Goal: Task Accomplishment & Management: Use online tool/utility

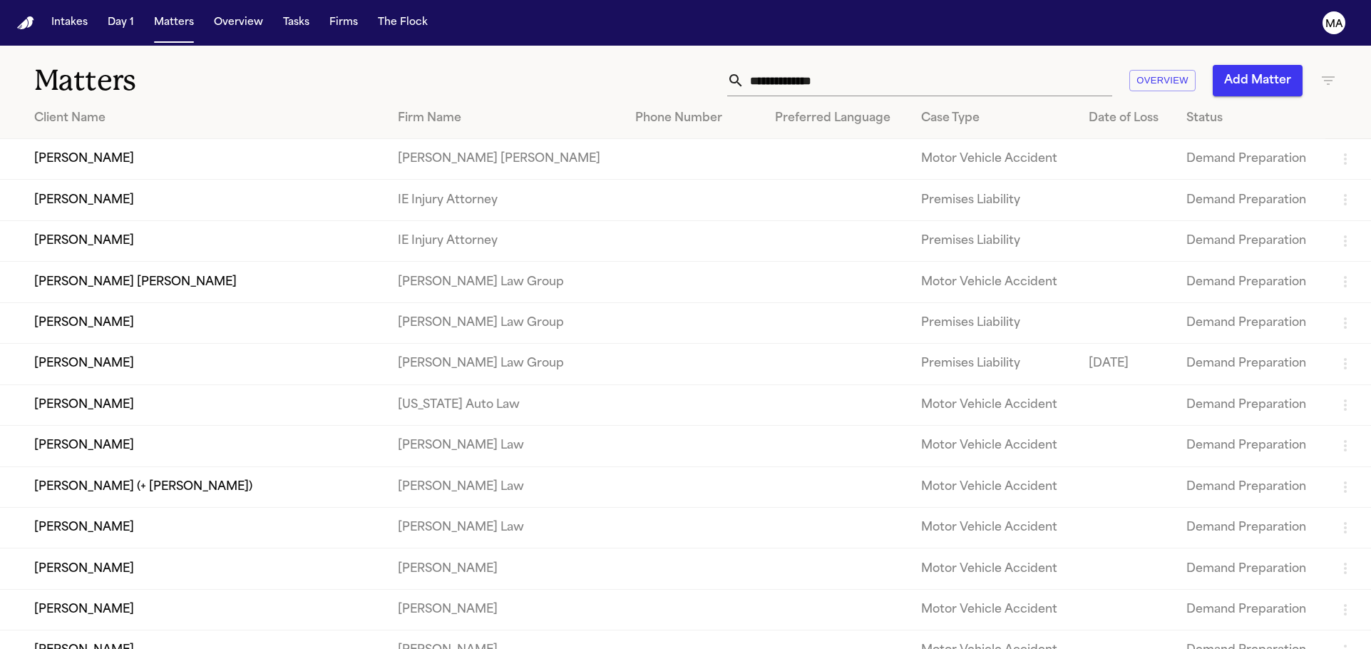
drag, startPoint x: 546, startPoint y: 53, endPoint x: 575, endPoint y: 57, distance: 29.4
click at [546, 65] on div "Overview Add Matter" at bounding box center [874, 80] width 923 height 31
click at [1259, 65] on button "Add Matter" at bounding box center [1258, 80] width 90 height 31
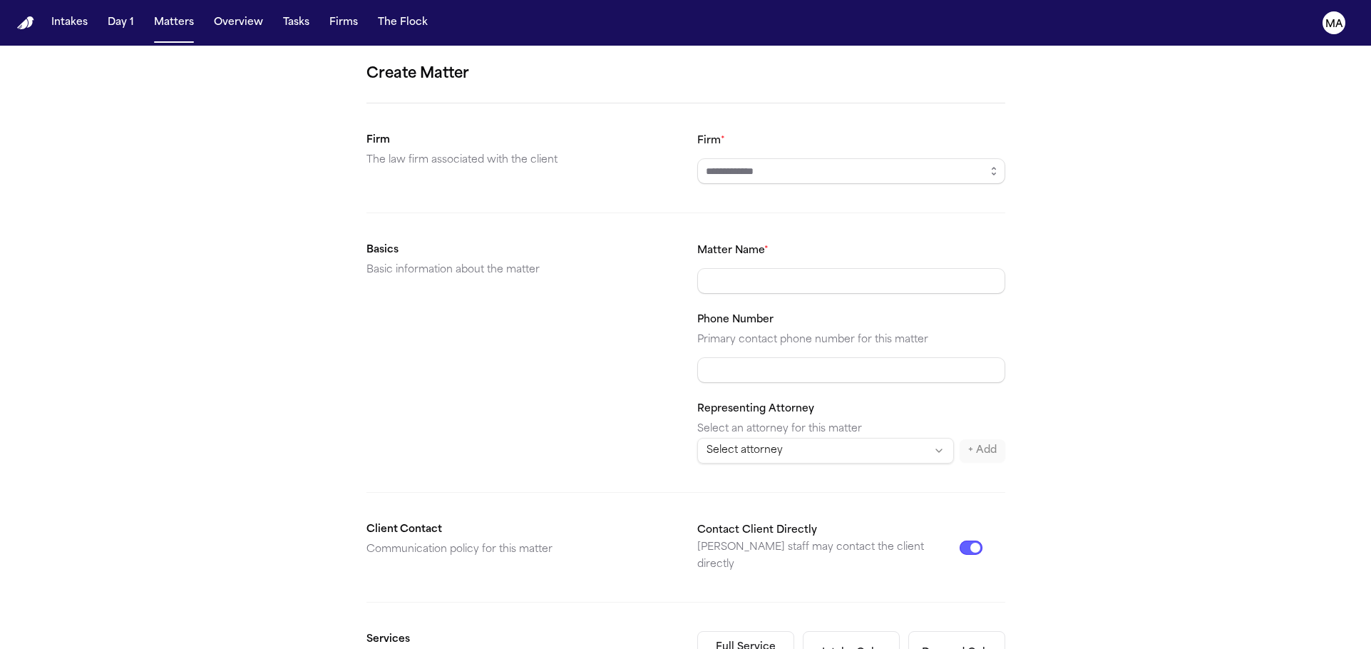
click at [798, 158] on input "Firm *" at bounding box center [851, 171] width 308 height 26
type input "**********"
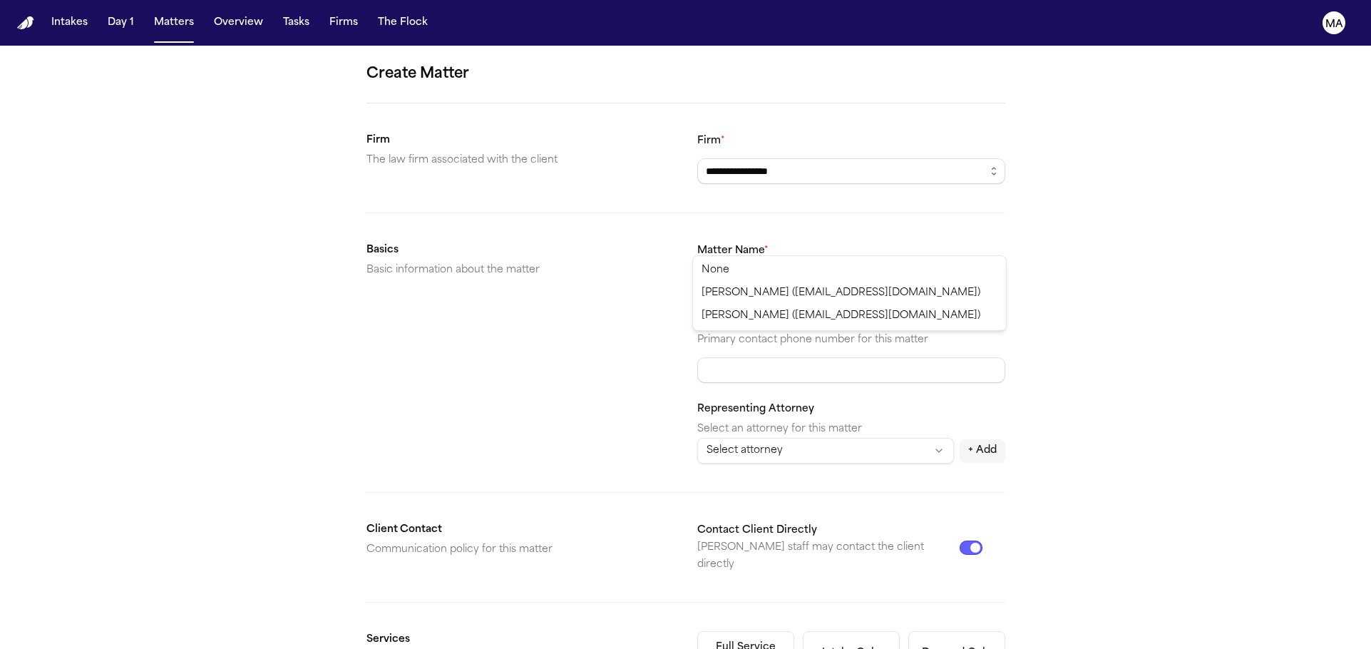
click at [791, 244] on html "**********" at bounding box center [685, 324] width 1371 height 649
select select "**********"
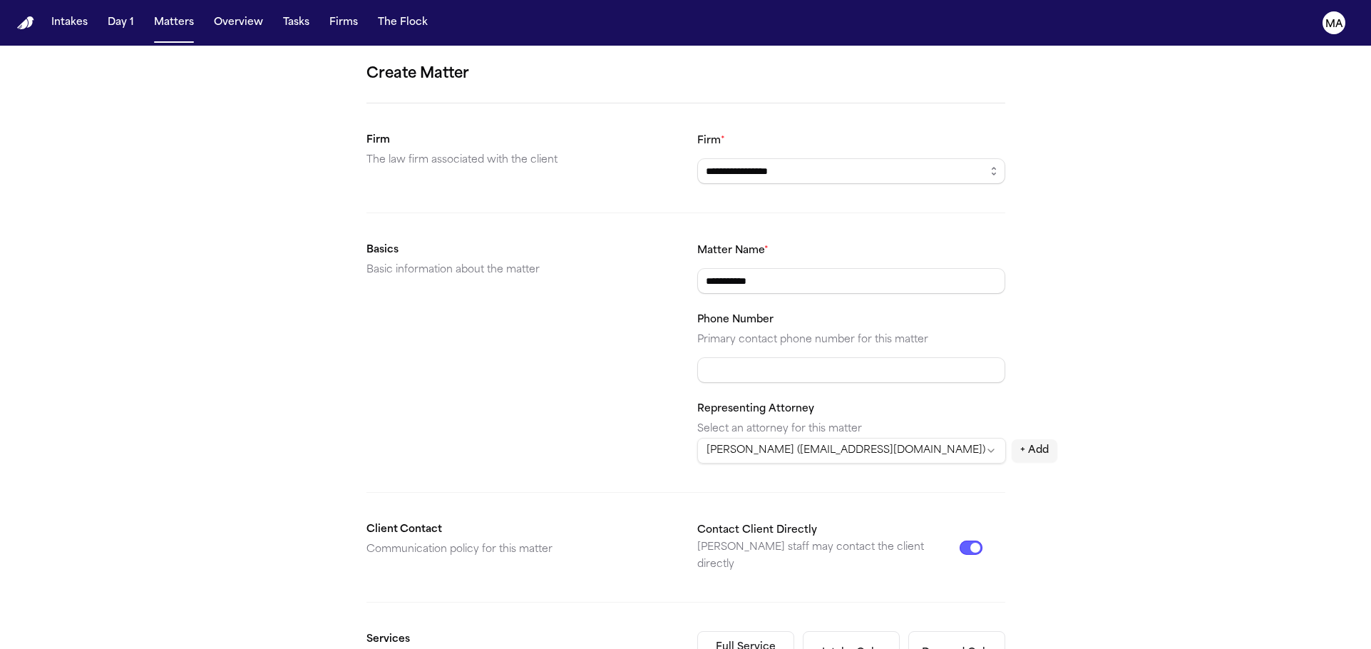
click at [1017, 287] on div "**********" at bounding box center [685, 539] width 1371 height 986
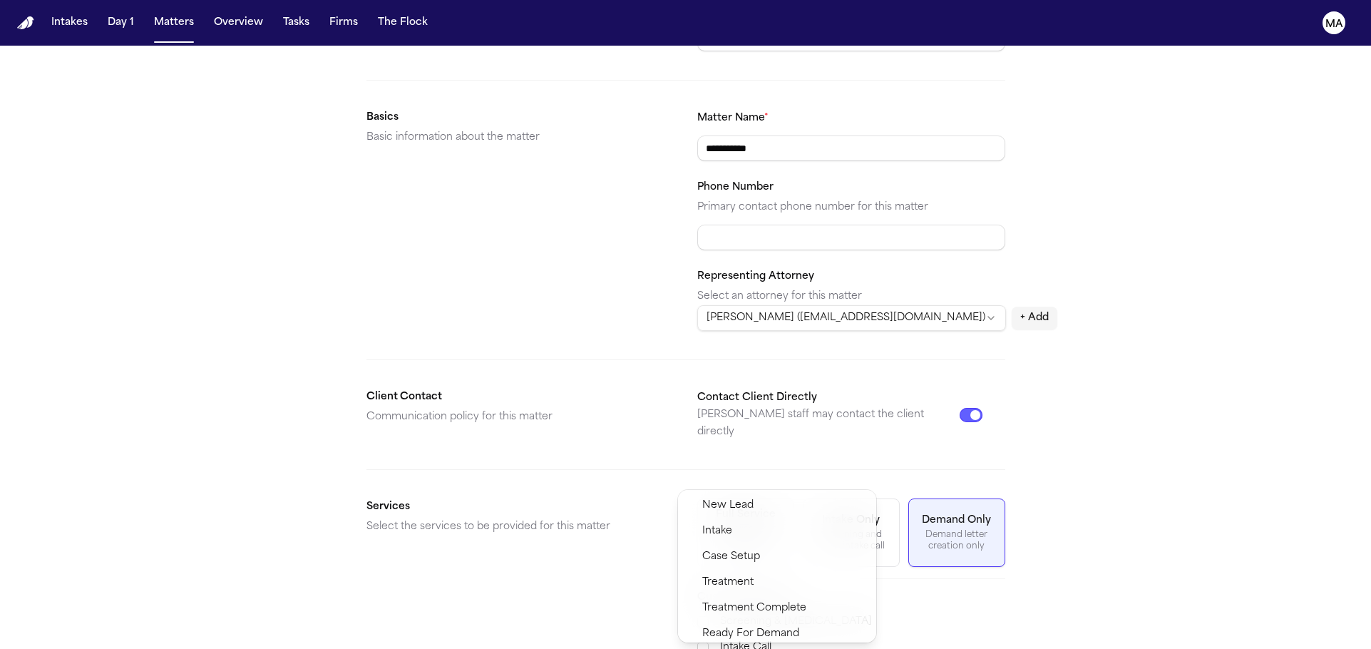
click at [743, 648] on span "Demand Preparation" at bounding box center [753, 659] width 103 height 17
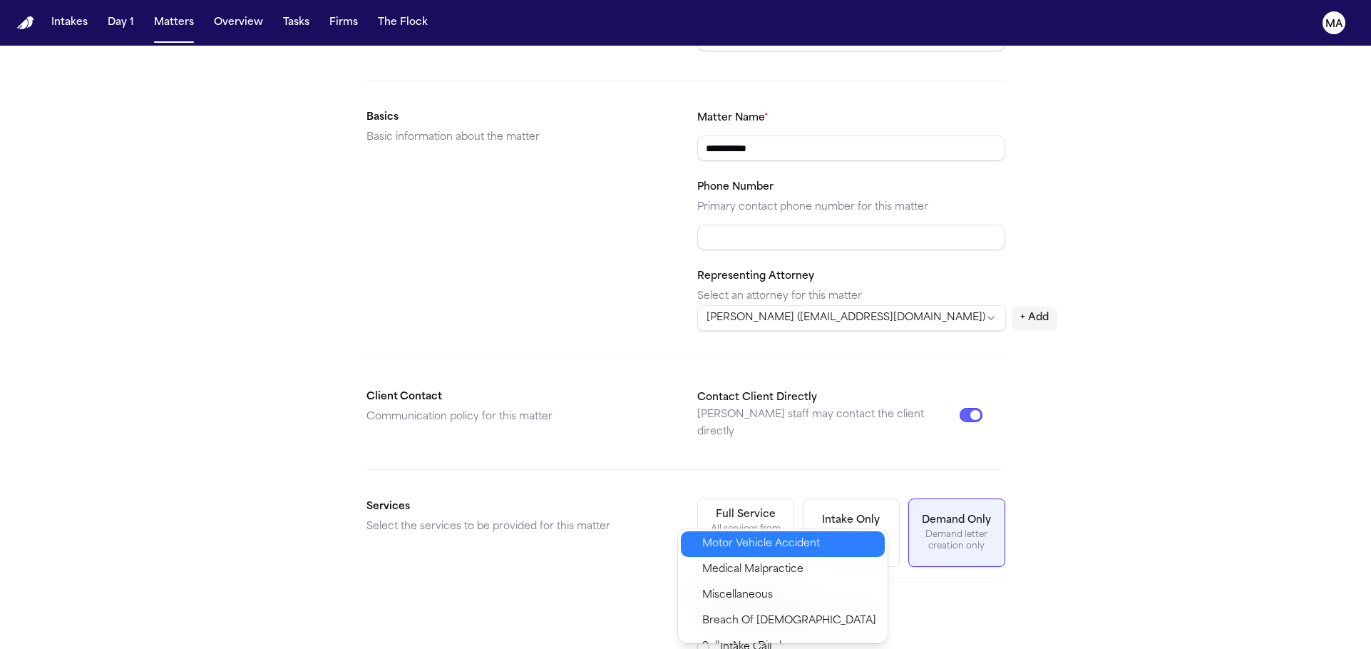
click at [751, 536] on span "Motor Vehicle Accident" at bounding box center [761, 543] width 118 height 17
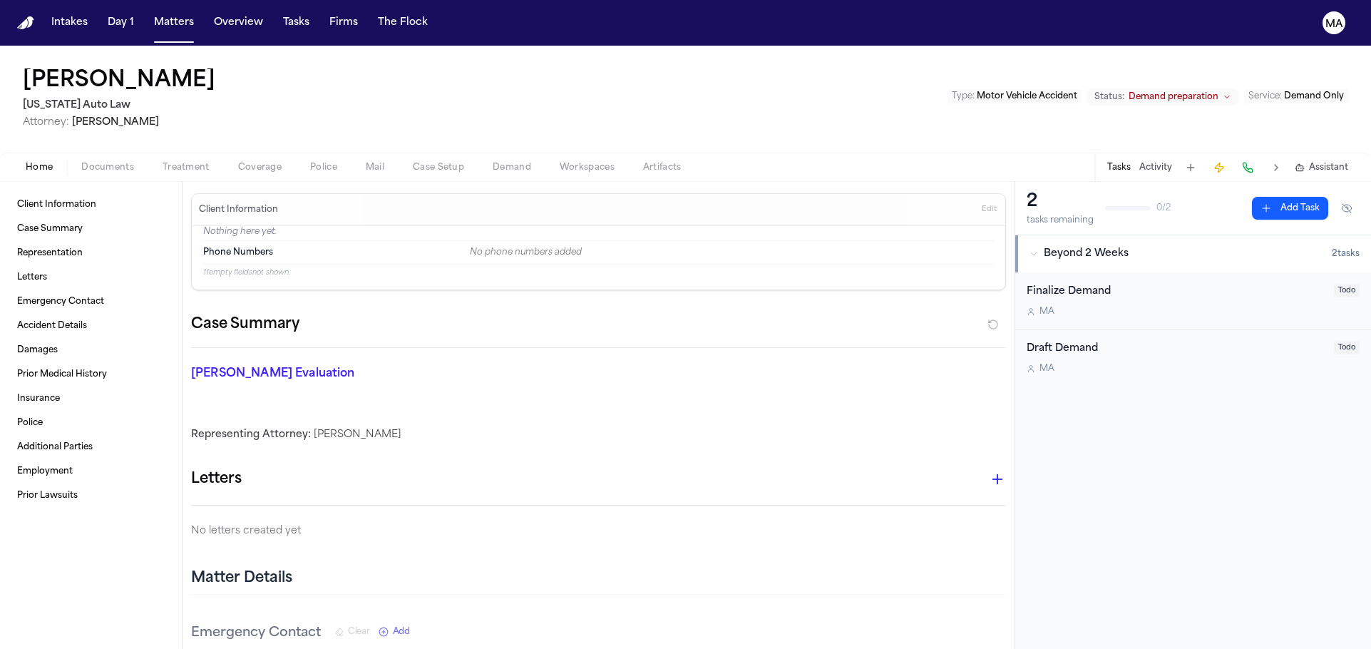
click at [73, 153] on div "Home Documents Treatment Coverage Police Mail Case Setup Demand Workspaces Arti…" at bounding box center [685, 167] width 1371 height 29
drag, startPoint x: 77, startPoint y: 90, endPoint x: 83, endPoint y: 96, distance: 8.6
click at [81, 162] on span "Documents" at bounding box center [107, 167] width 53 height 11
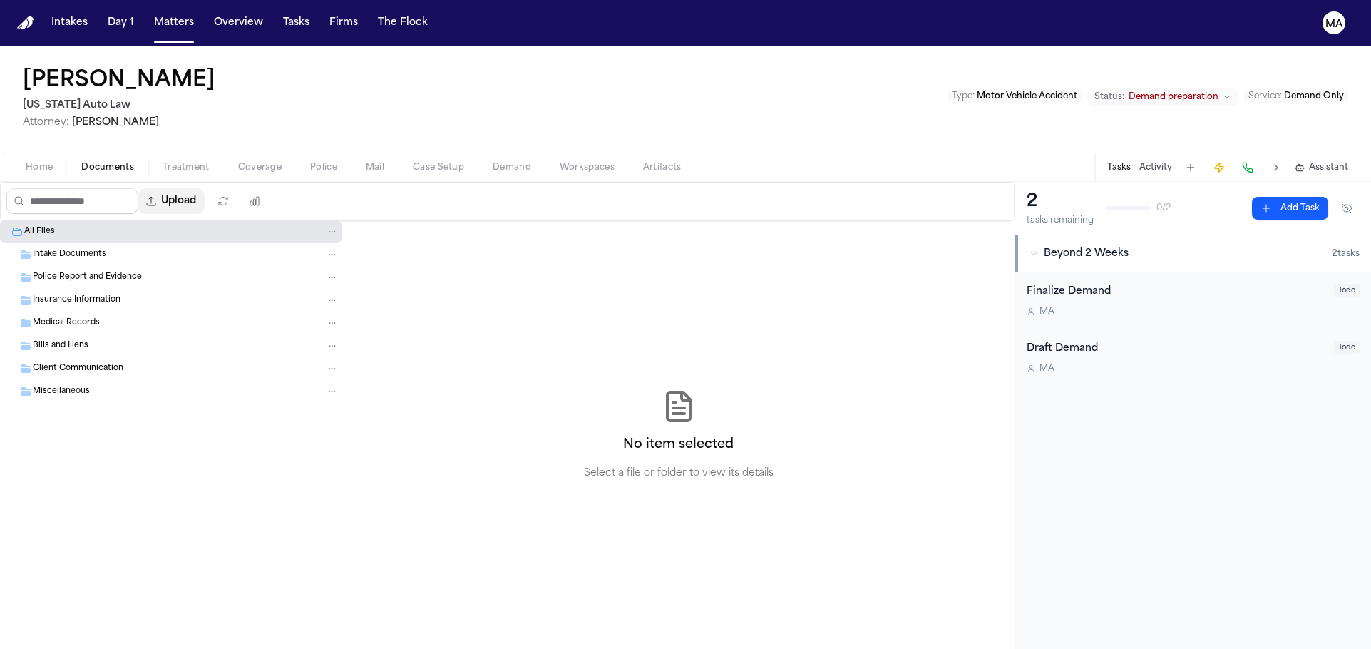
click at [138, 188] on button "Upload" at bounding box center [171, 201] width 66 height 26
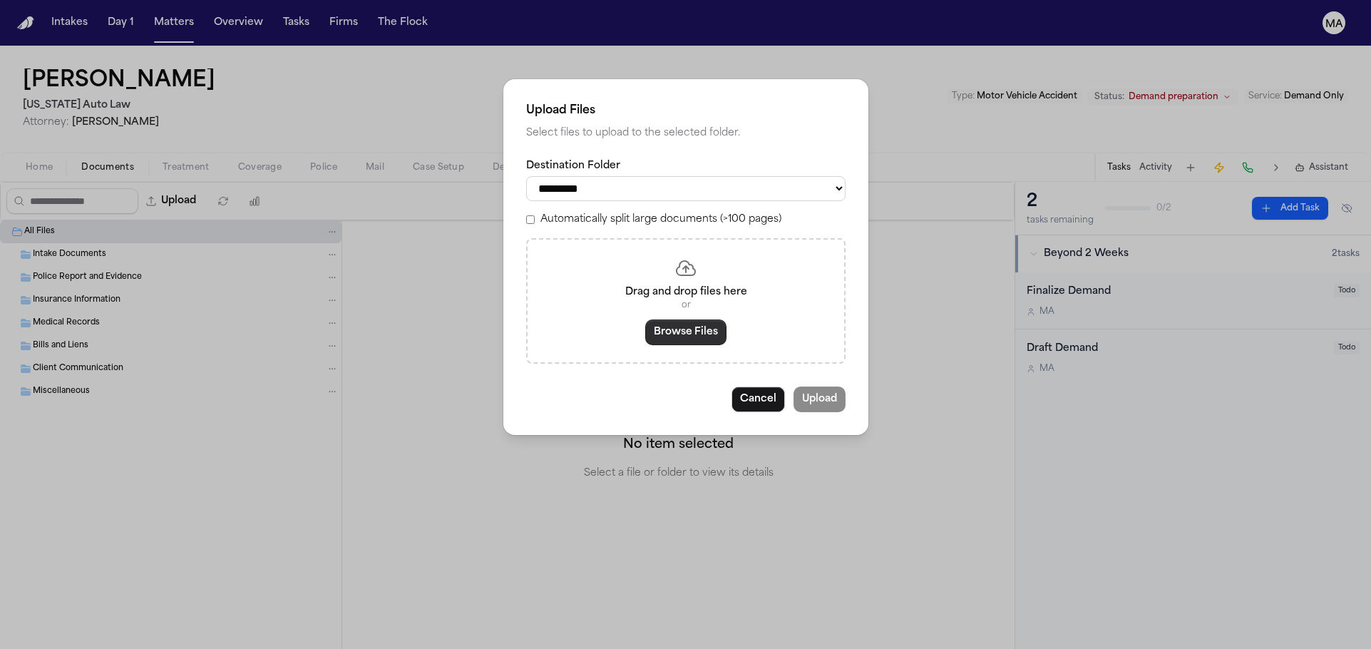
click at [673, 319] on button "Browse Files" at bounding box center [685, 332] width 81 height 26
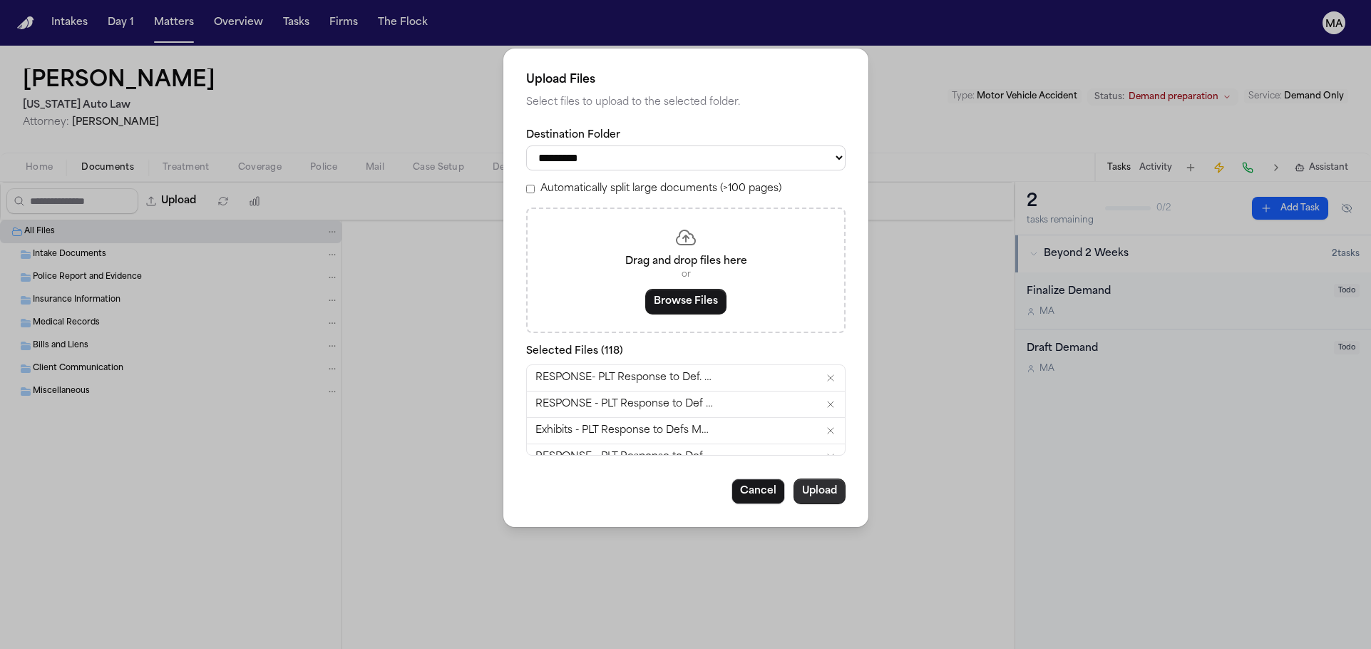
click at [793, 478] on button "Upload" at bounding box center [819, 491] width 52 height 26
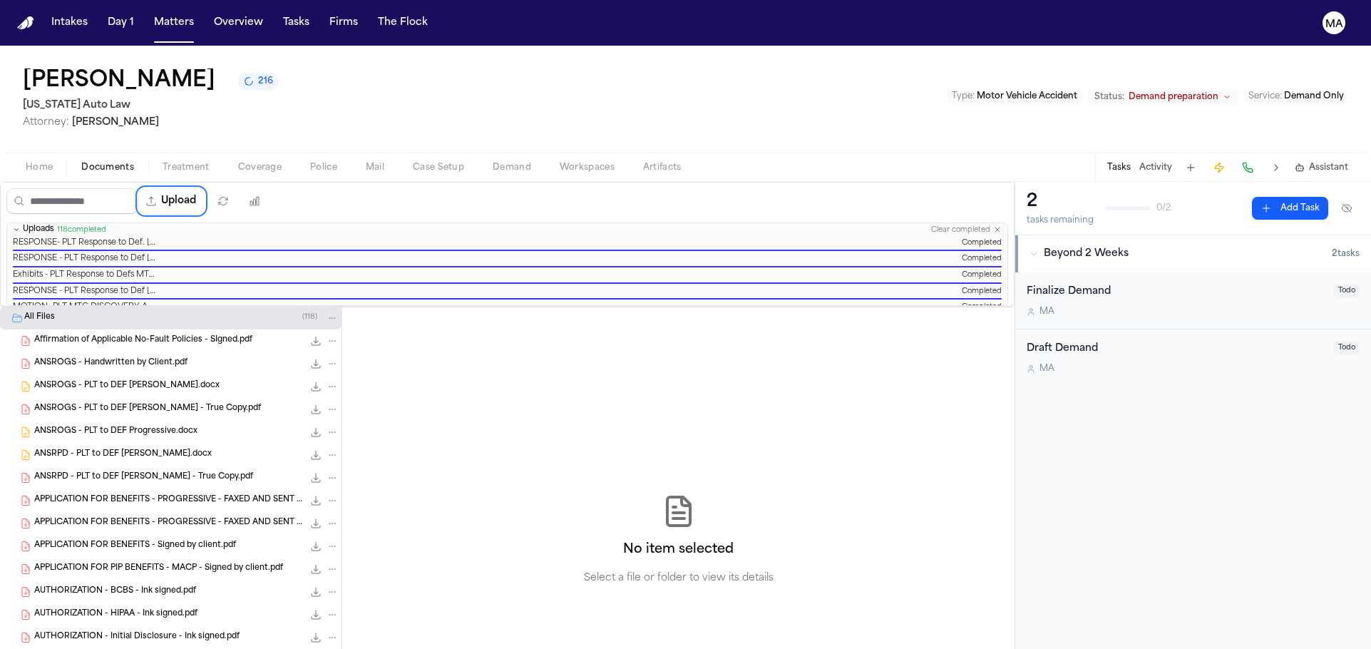
click at [453, 333] on div "No item selected Select a file or folder to view its details" at bounding box center [678, 540] width 672 height 467
click at [148, 13] on button "Matters" at bounding box center [173, 23] width 51 height 26
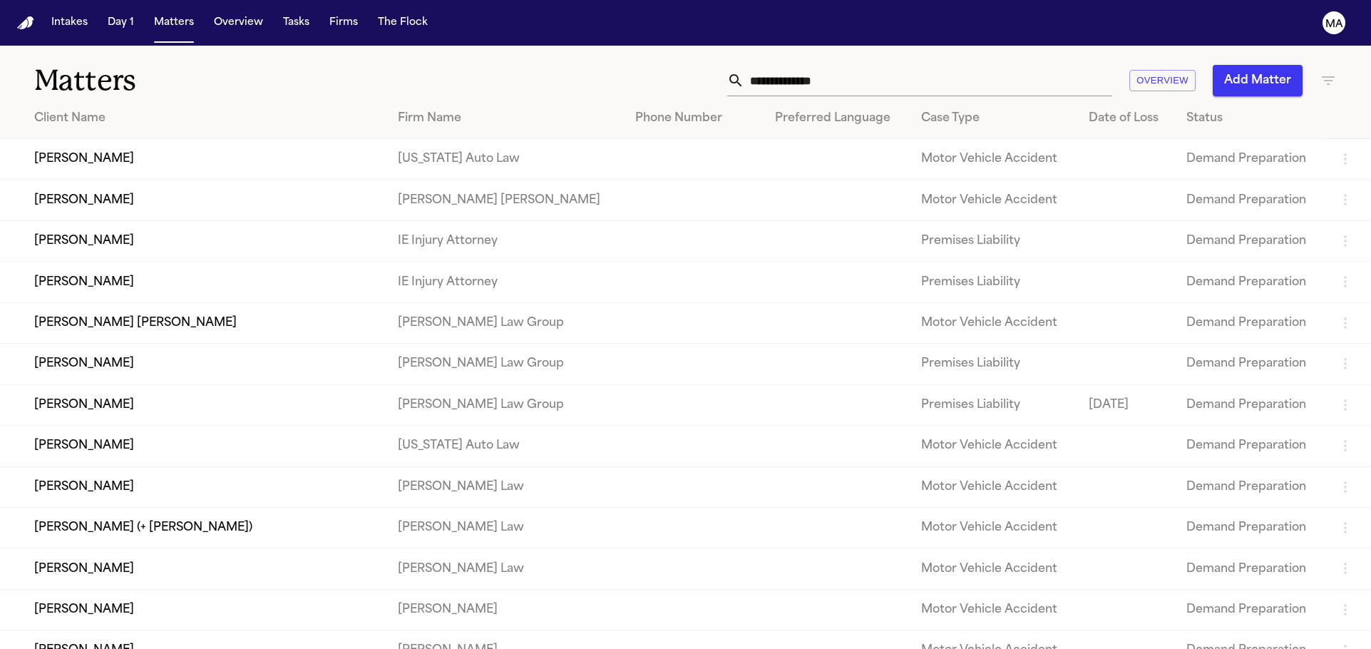
click at [1027, 65] on input "text" at bounding box center [928, 80] width 368 height 31
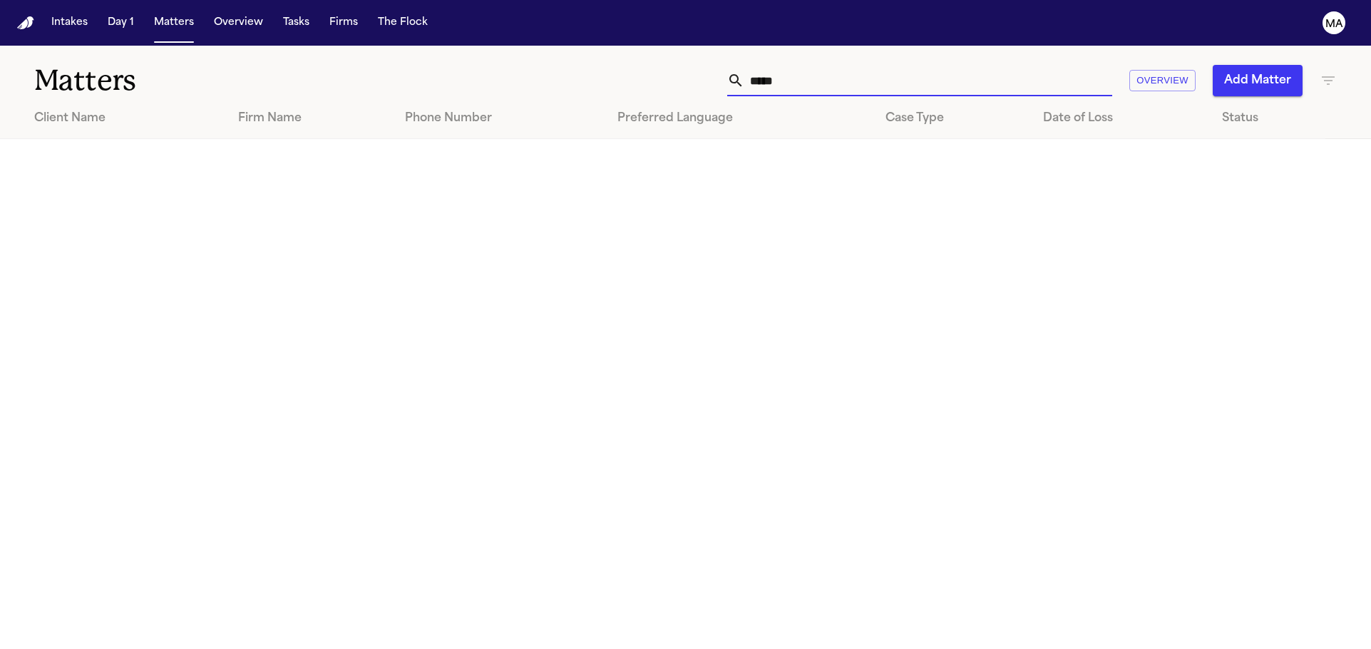
click at [1332, 76] on icon "button" at bounding box center [1328, 80] width 13 height 9
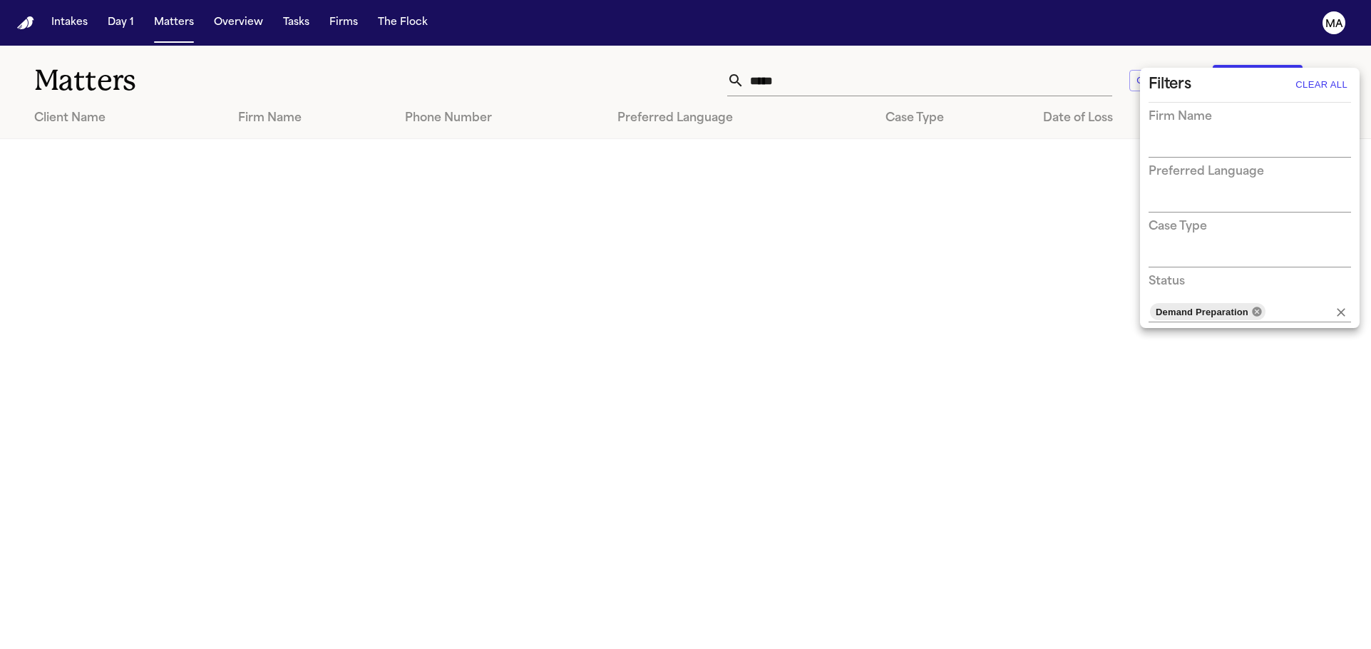
click at [1251, 306] on icon at bounding box center [1256, 311] width 11 height 11
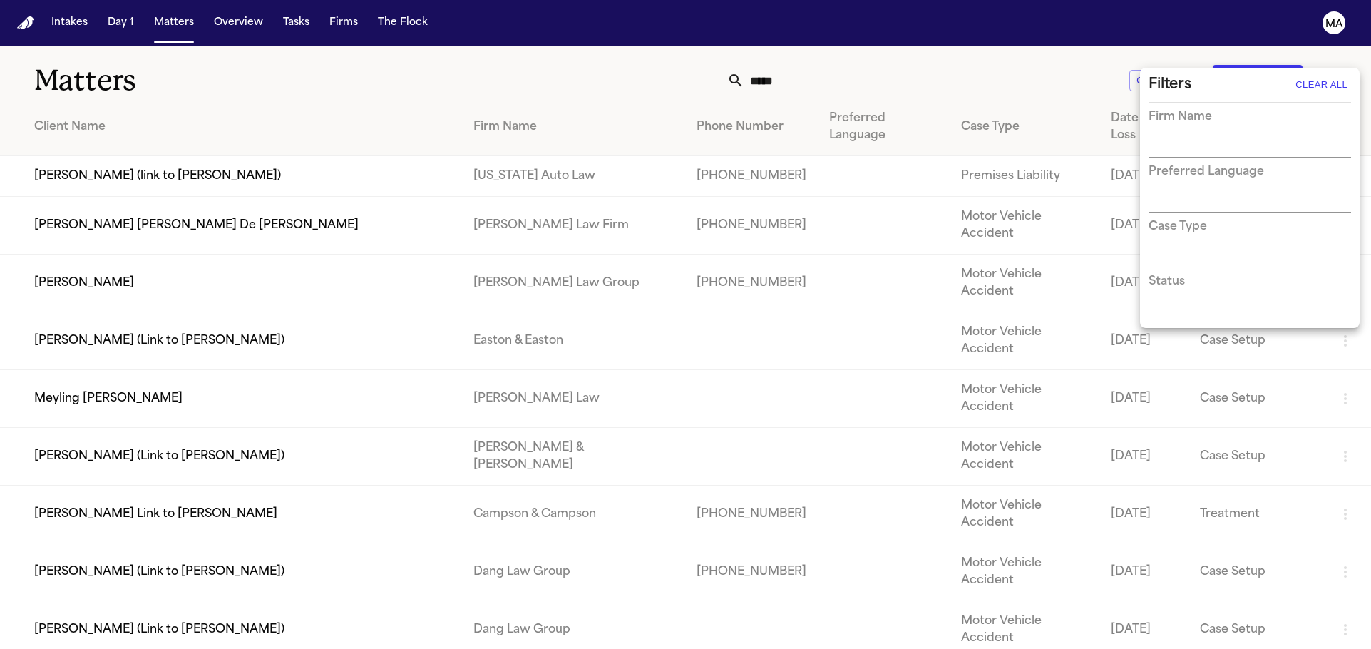
click at [1029, 63] on div at bounding box center [685, 324] width 1371 height 649
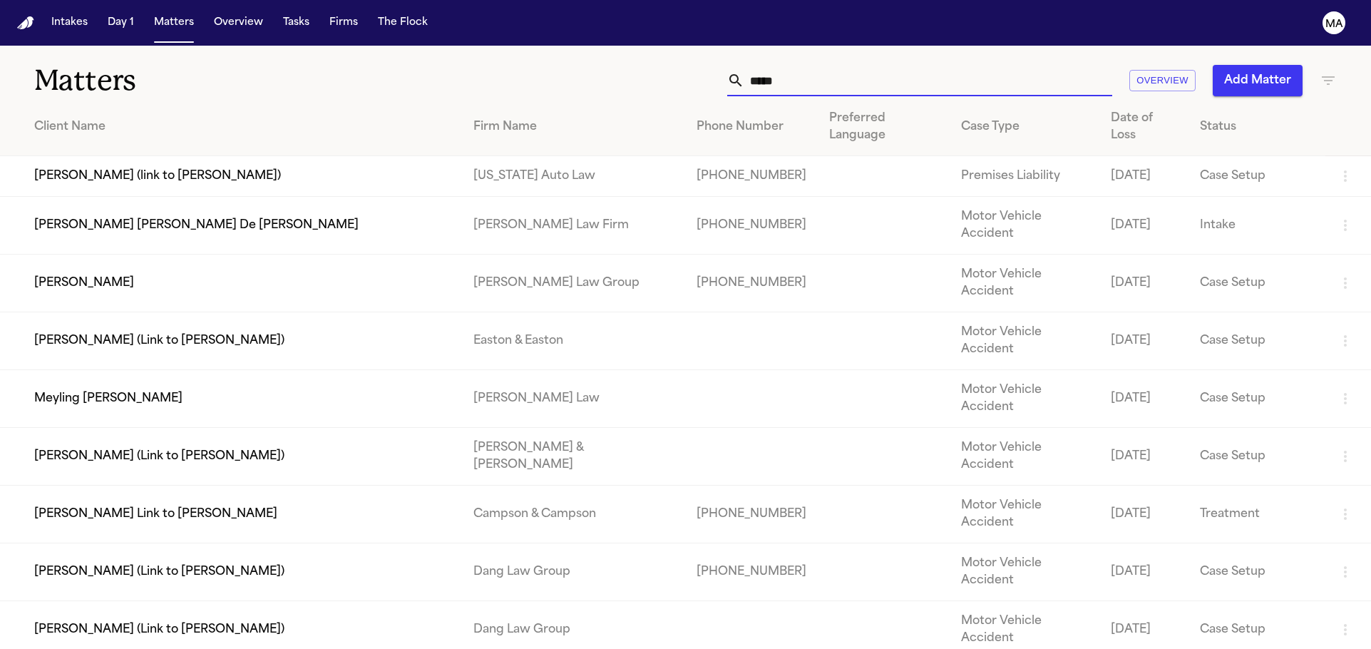
click at [1024, 65] on input "*****" at bounding box center [928, 80] width 368 height 31
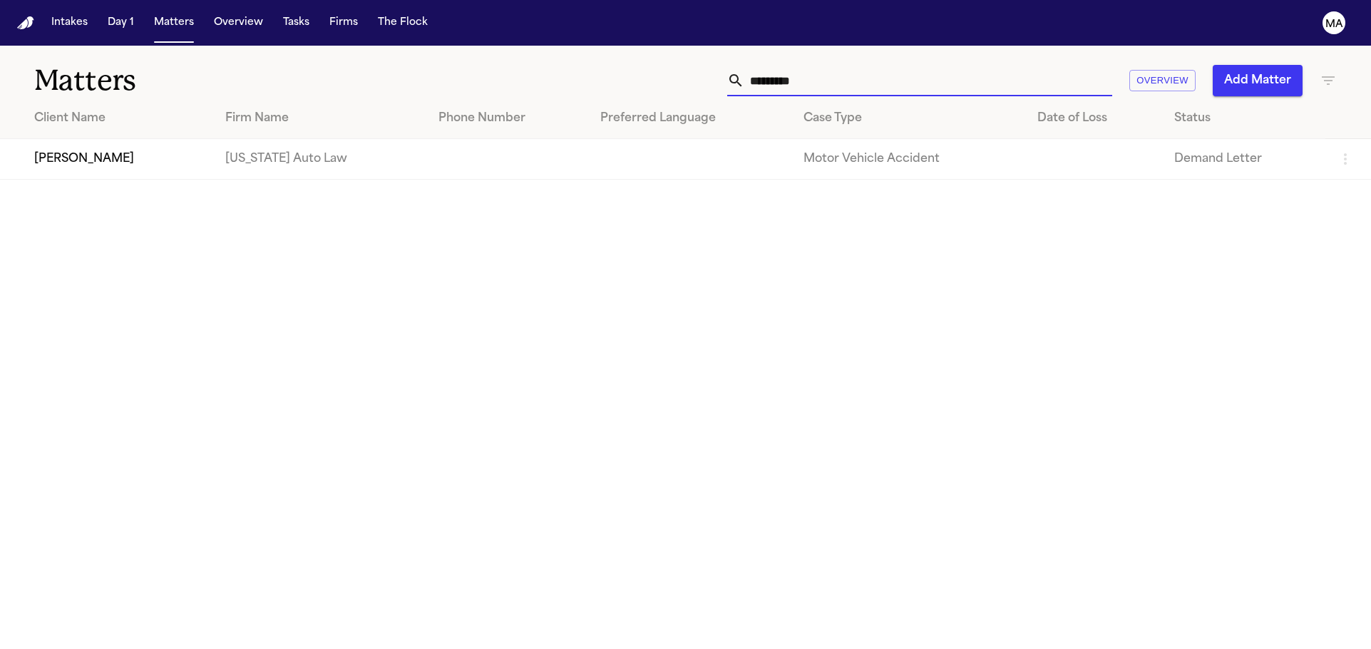
type input "*********"
click at [43, 139] on td "[PERSON_NAME]" at bounding box center [107, 159] width 214 height 41
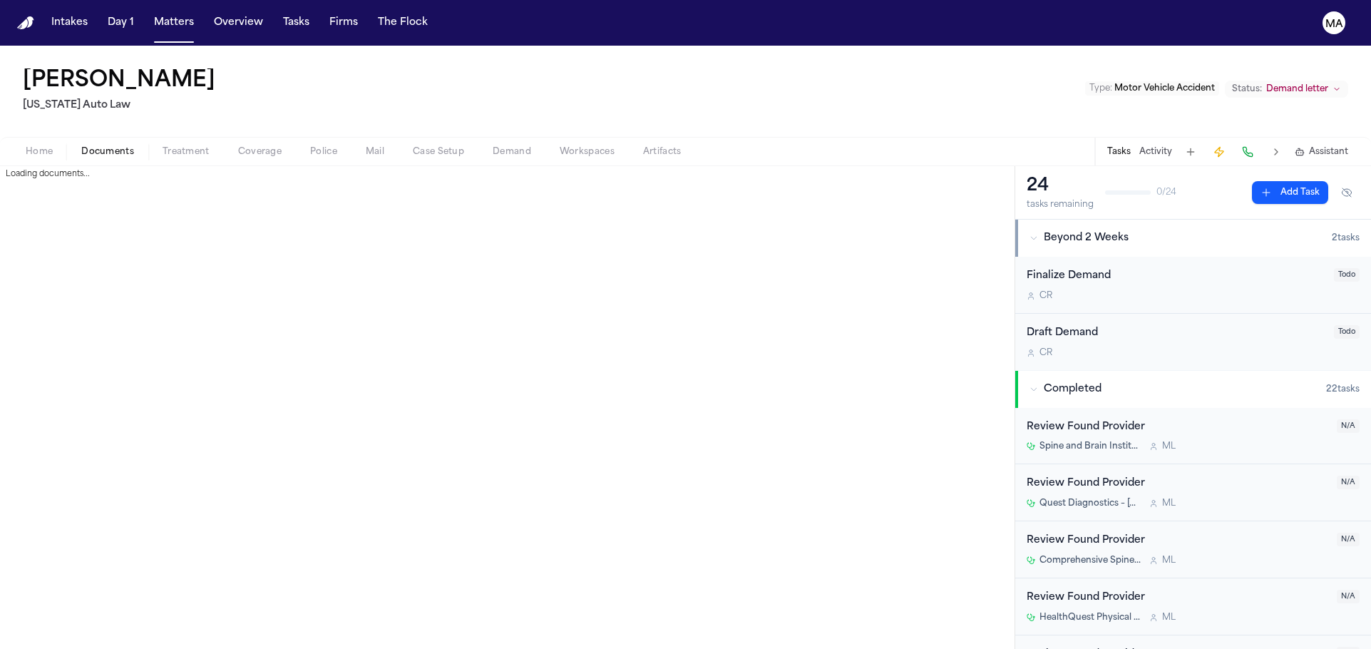
click at [81, 146] on span "Documents" at bounding box center [107, 151] width 53 height 11
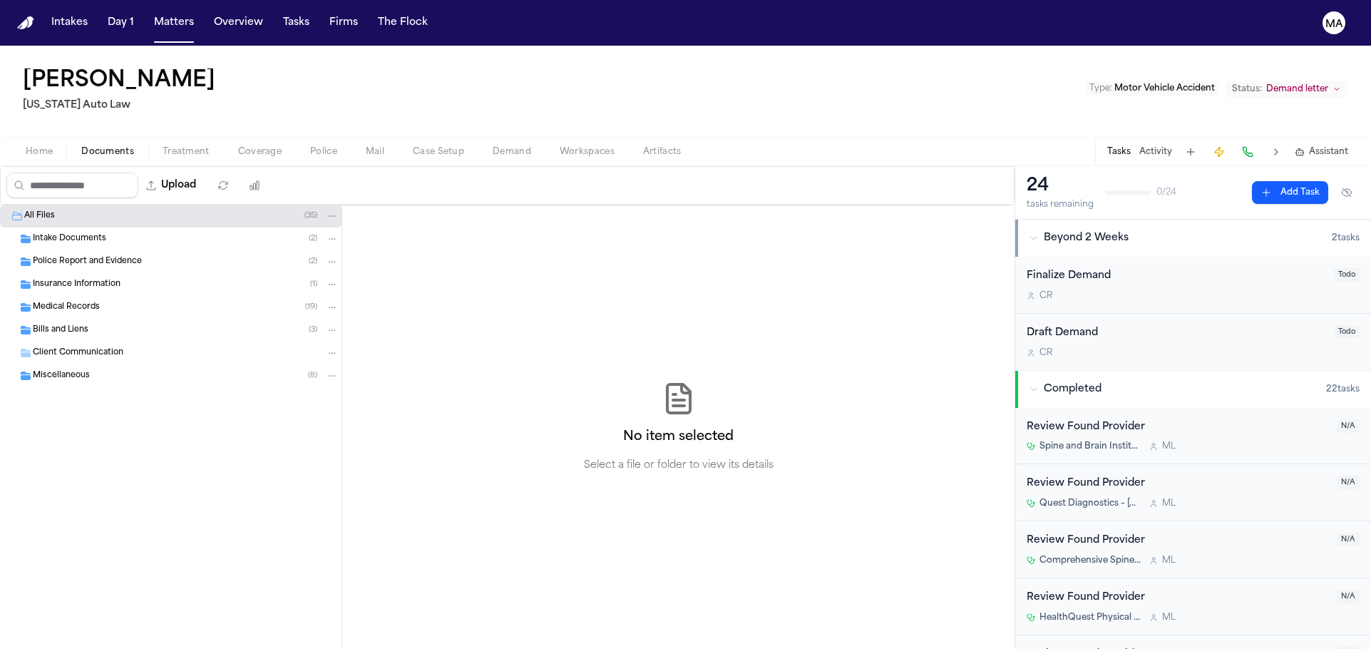
click at [70, 250] on div "Police Report and Evidence ( 2 )" at bounding box center [170, 261] width 341 height 23
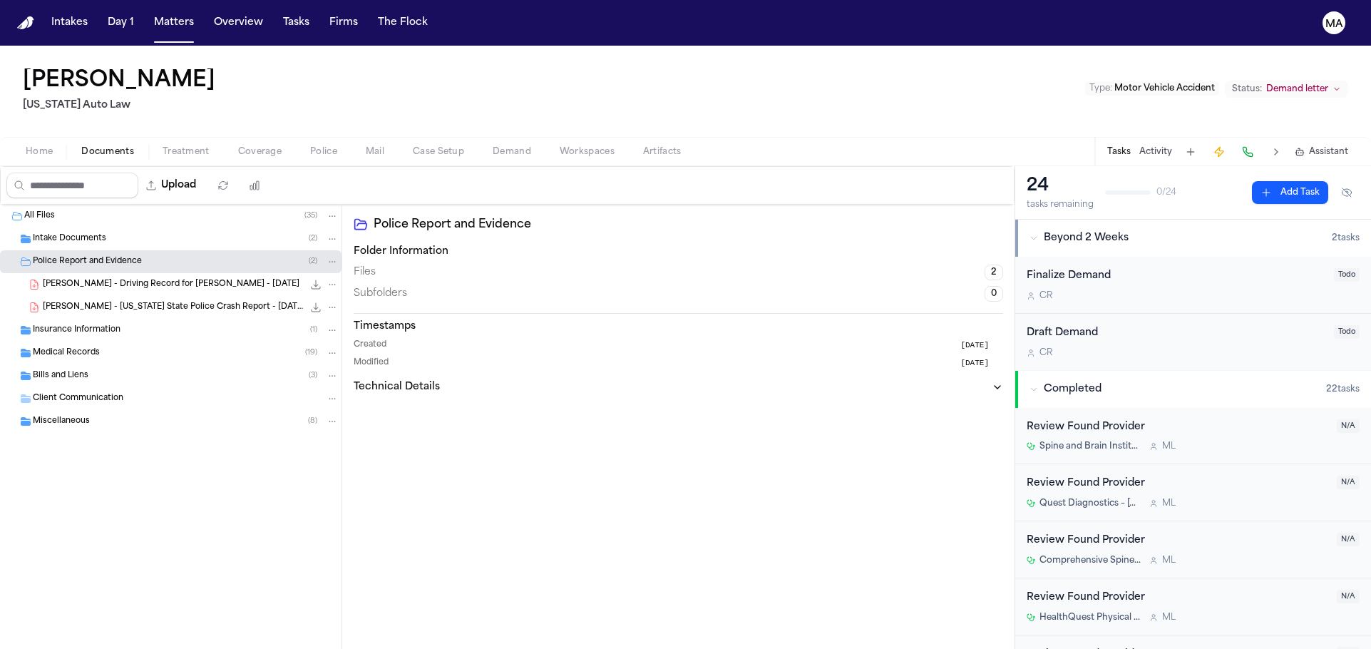
click at [102, 302] on span "[PERSON_NAME] - [US_STATE] State Police Crash Report - [DATE]" at bounding box center [173, 308] width 260 height 12
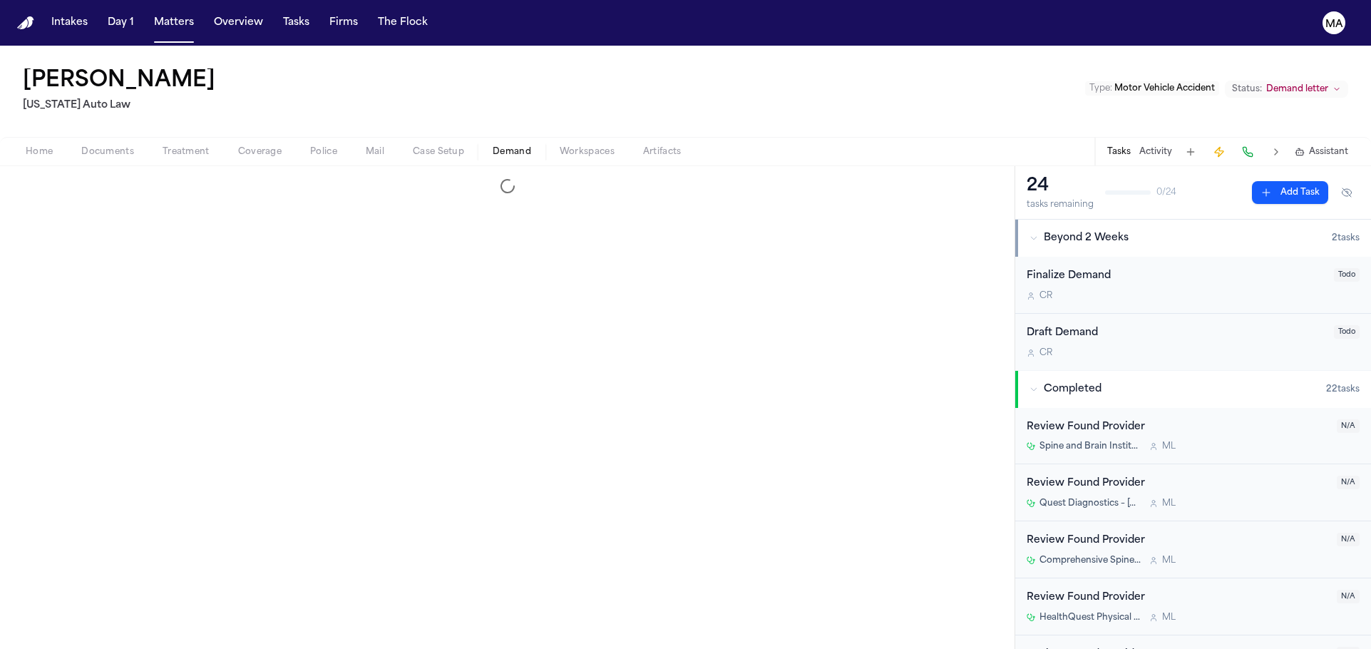
drag, startPoint x: 348, startPoint y: 86, endPoint x: 353, endPoint y: 100, distance: 15.1
click at [493, 146] on span "Demand" at bounding box center [512, 151] width 38 height 11
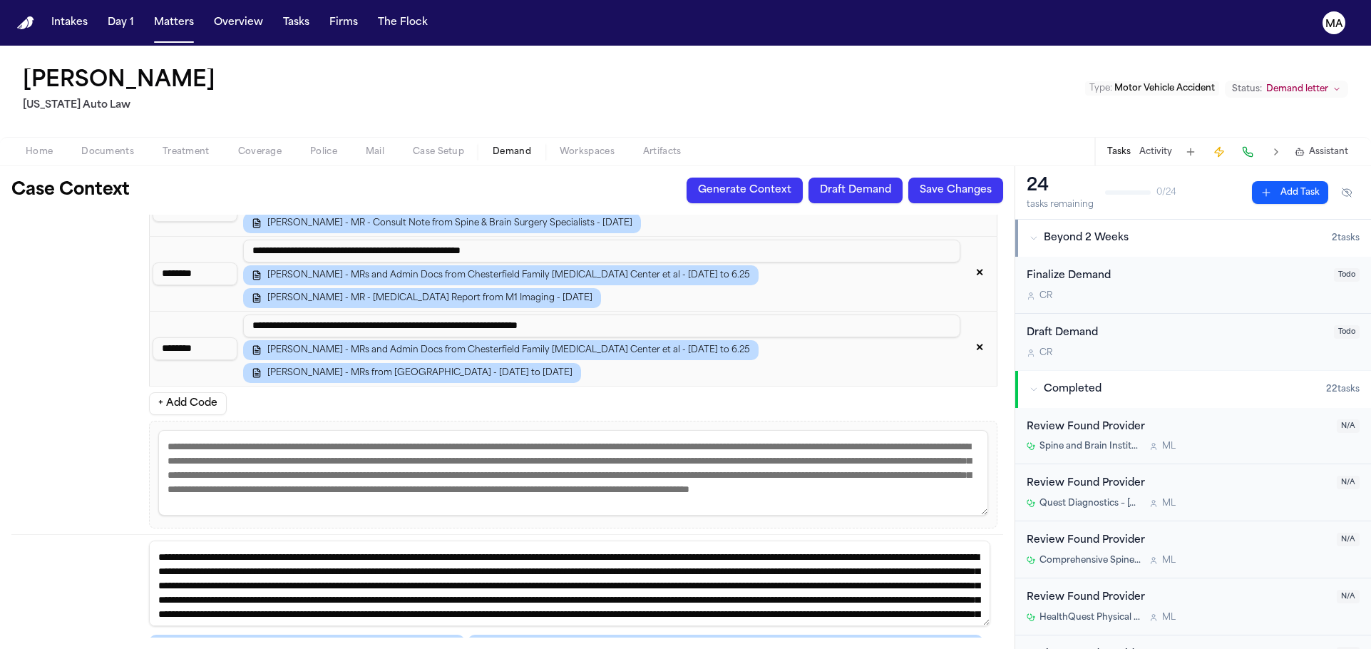
scroll to position [2569, 0]
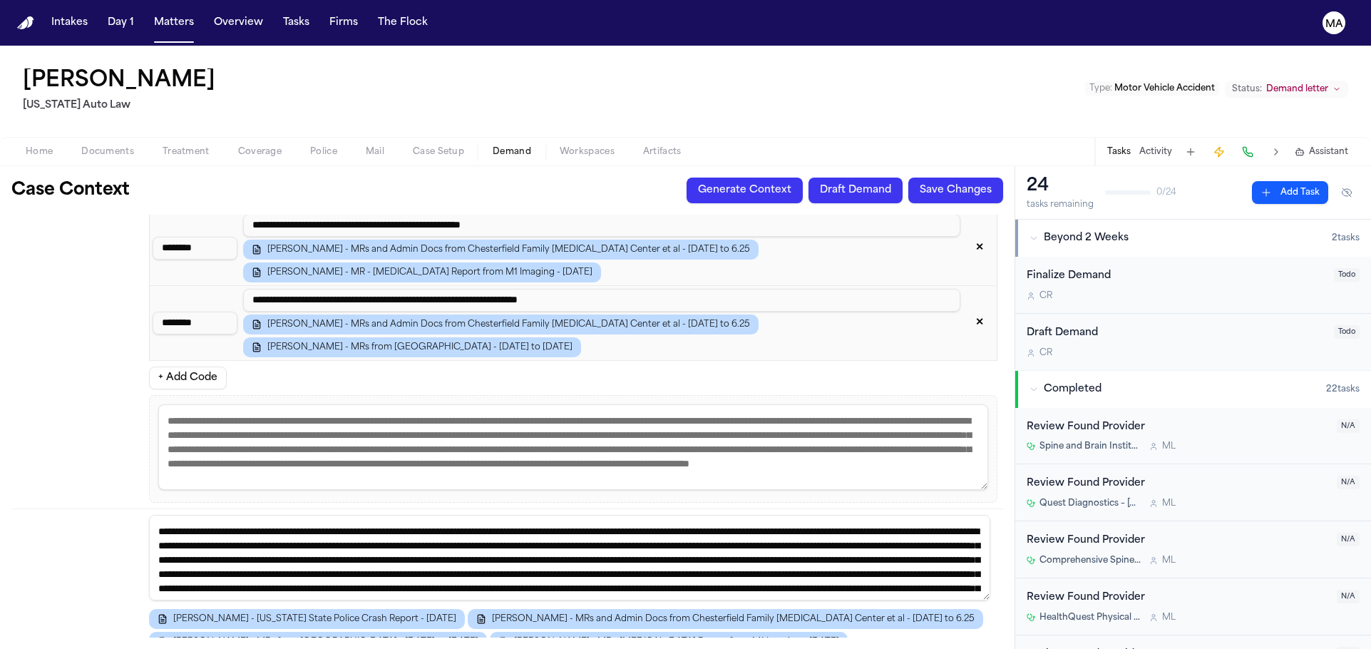
drag, startPoint x: 664, startPoint y: 506, endPoint x: 166, endPoint y: 508, distance: 497.6
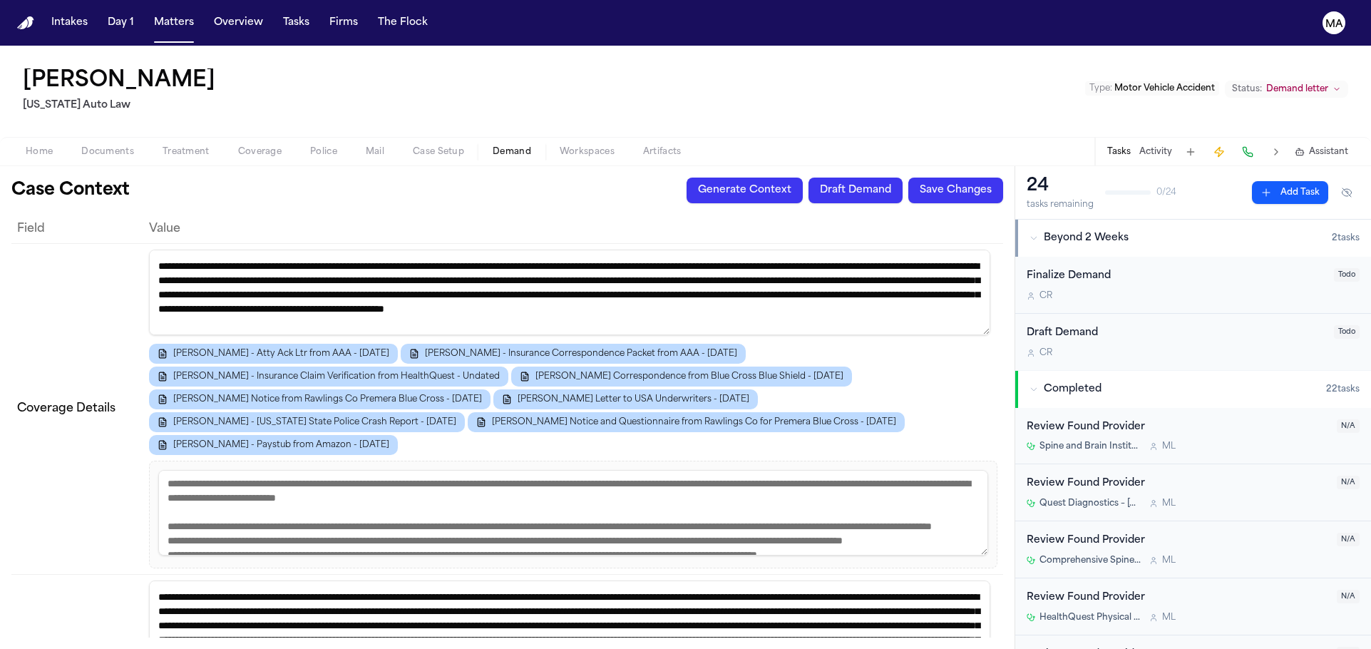
scroll to position [0, 0]
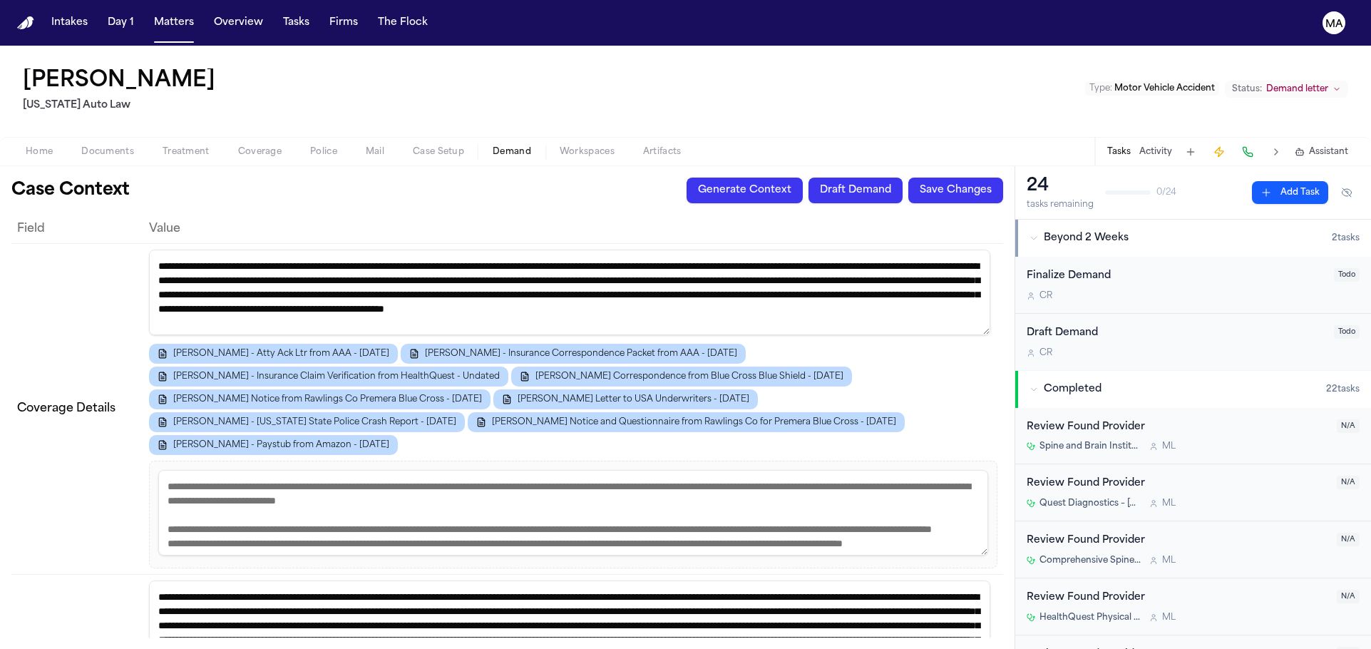
click at [1344, 146] on span "Assistant" at bounding box center [1328, 151] width 39 height 11
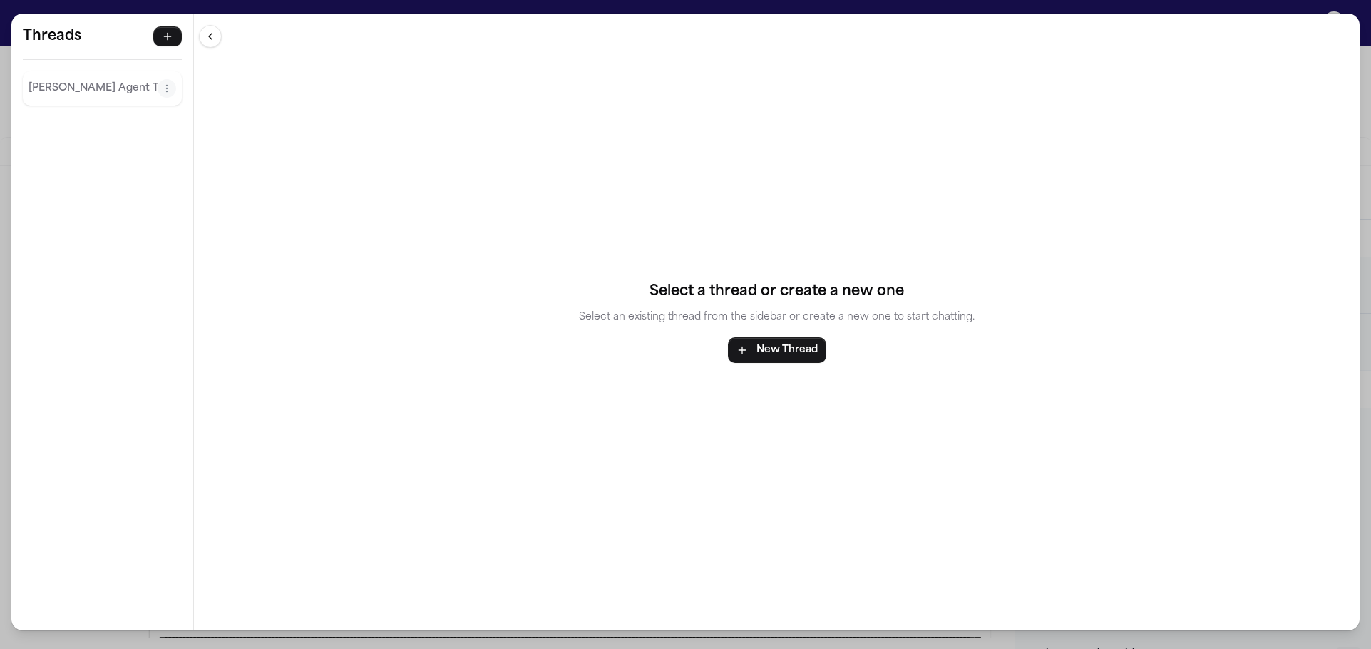
click at [42, 71] on div "[PERSON_NAME] Agent Thread" at bounding box center [102, 88] width 159 height 34
click at [48, 71] on div "[PERSON_NAME] Agent Thread" at bounding box center [102, 88] width 159 height 34
click at [60, 80] on p "[PERSON_NAME] Agent Thread" at bounding box center [93, 88] width 129 height 17
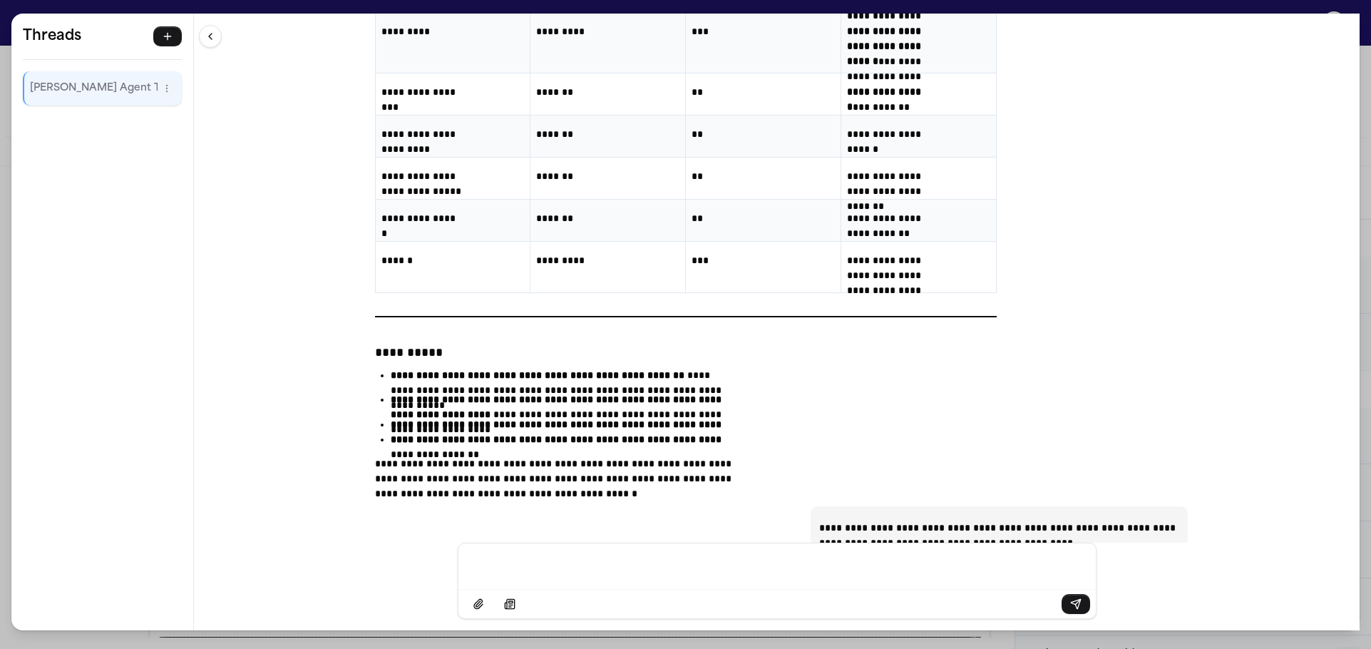
scroll to position [33059, 0]
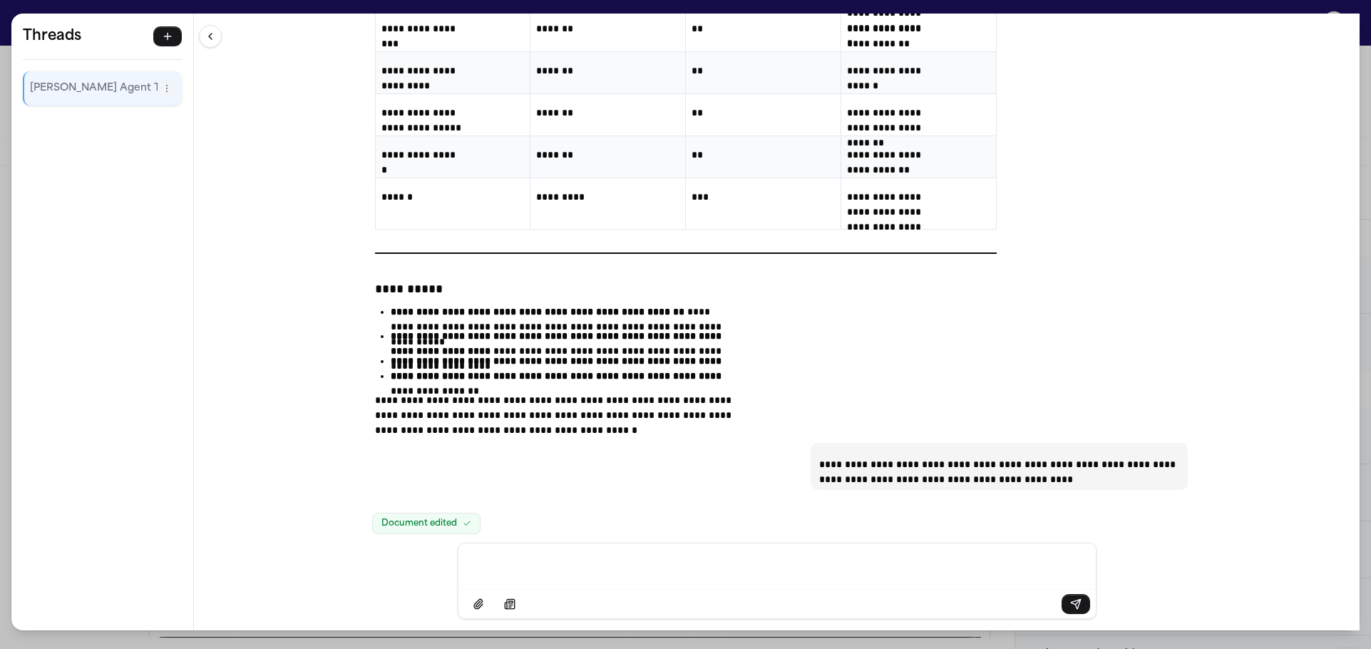
click at [442, 304] on div "**********" at bounding box center [776, 278] width 1165 height 529
drag, startPoint x: 547, startPoint y: 462, endPoint x: 479, endPoint y: 157, distance: 312.5
click at [479, 157] on div "**********" at bounding box center [776, 278] width 1165 height 529
copy div "**********"
click at [327, 5] on div "**********" at bounding box center [685, 324] width 1371 height 649
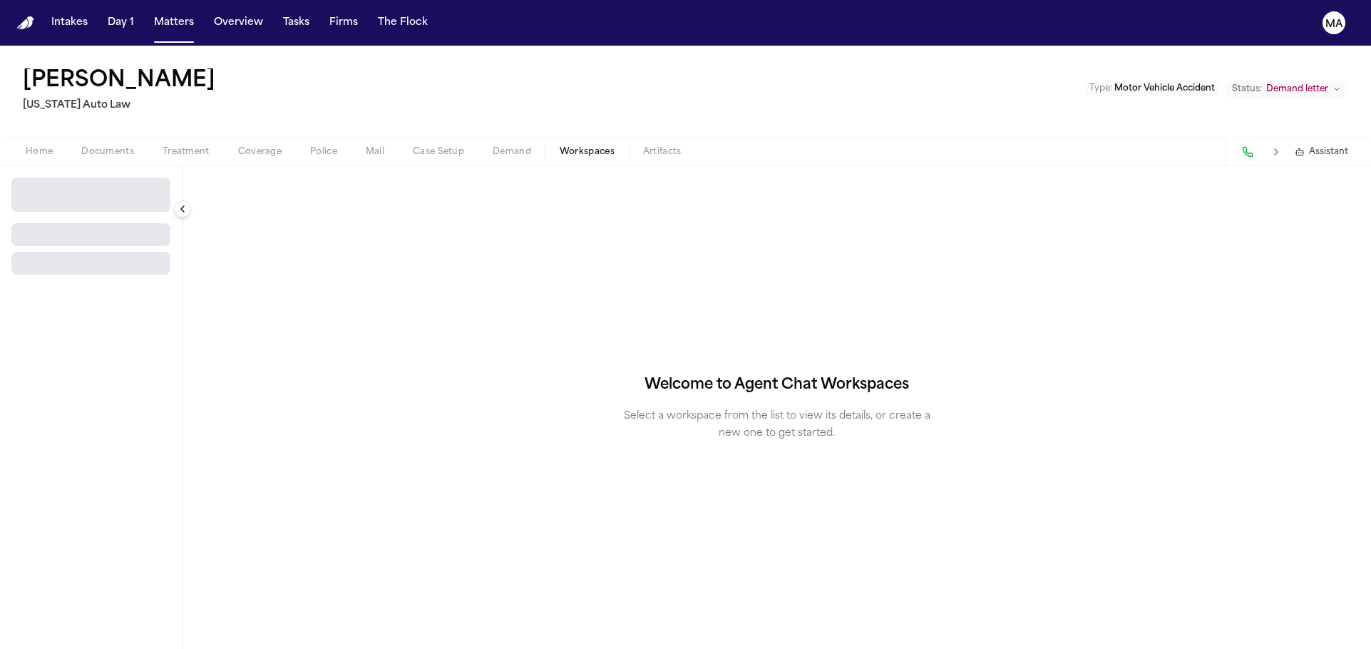
click at [560, 146] on span "Workspaces" at bounding box center [587, 151] width 55 height 11
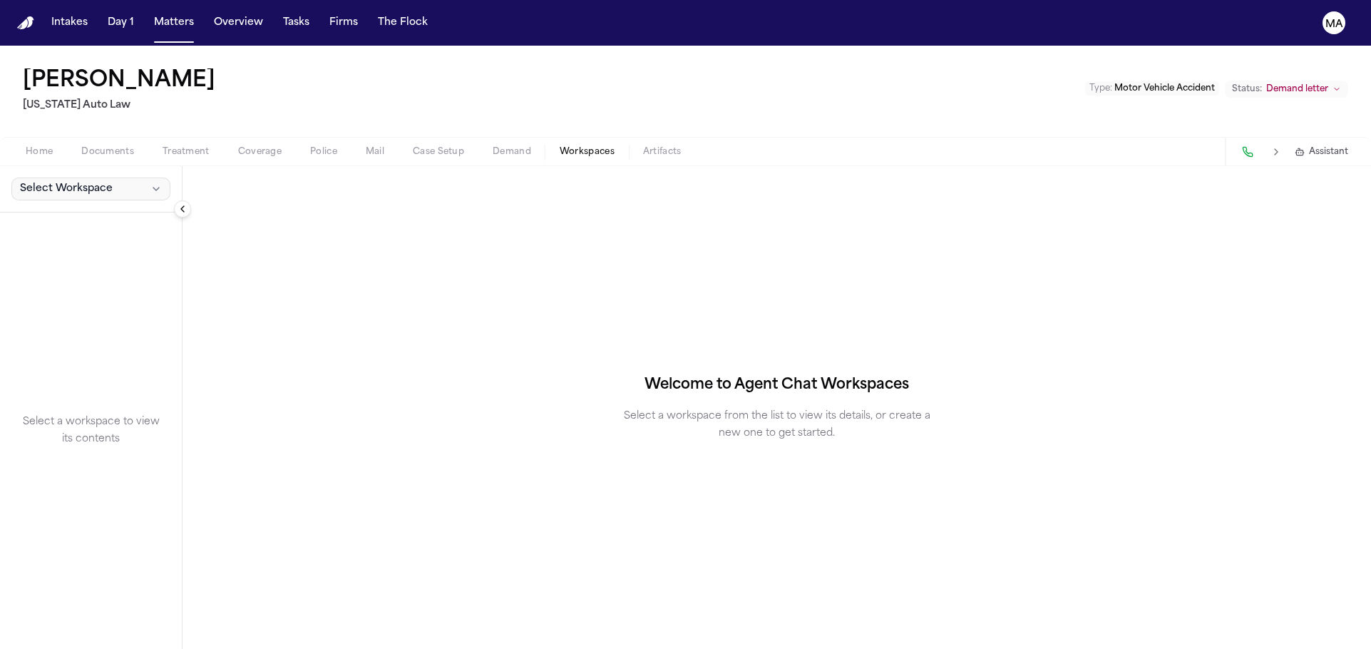
click at [74, 177] on button "Select Workspace" at bounding box center [90, 188] width 159 height 23
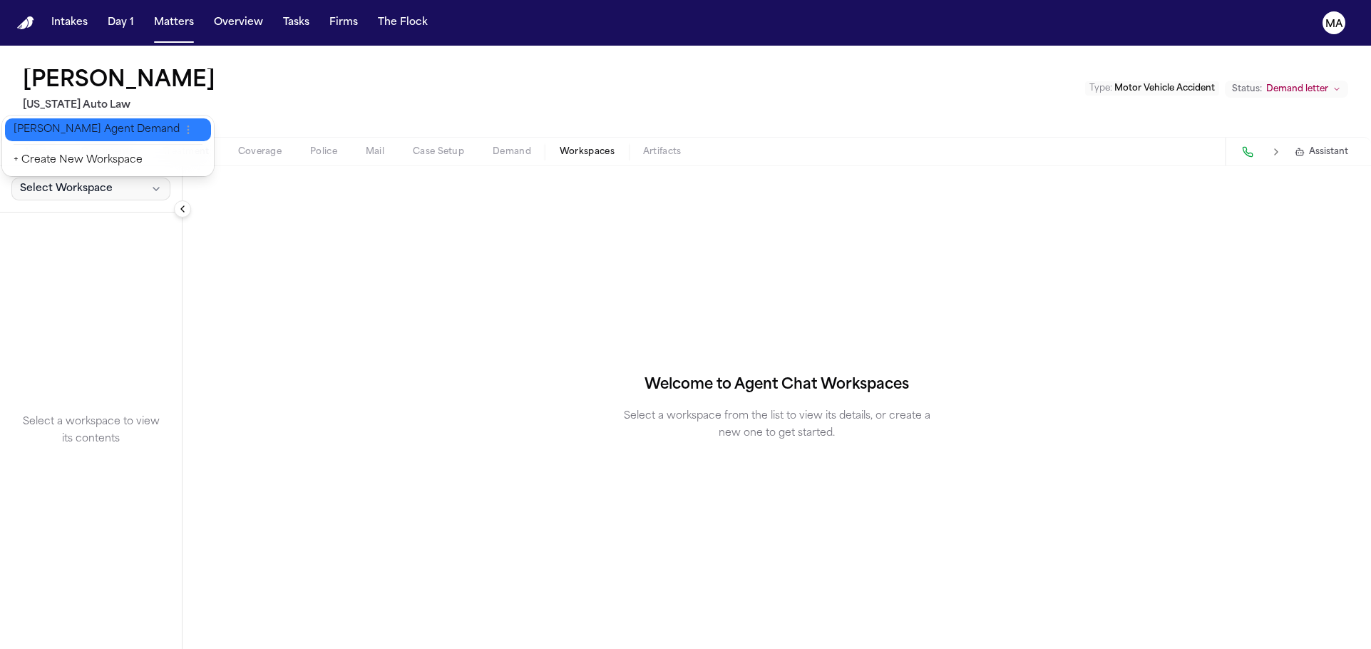
click at [56, 123] on span "[PERSON_NAME] Agent Demand" at bounding box center [97, 130] width 166 height 14
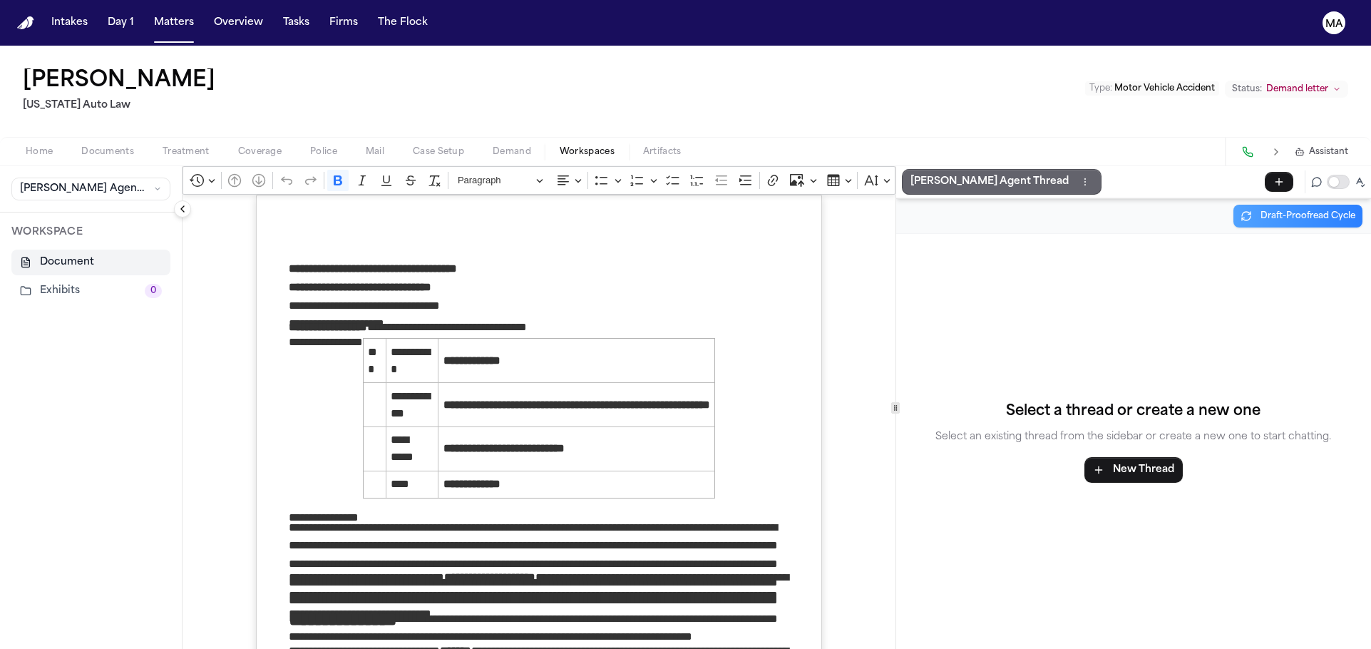
click at [910, 173] on p "[PERSON_NAME] Agent Thread" at bounding box center [989, 181] width 158 height 17
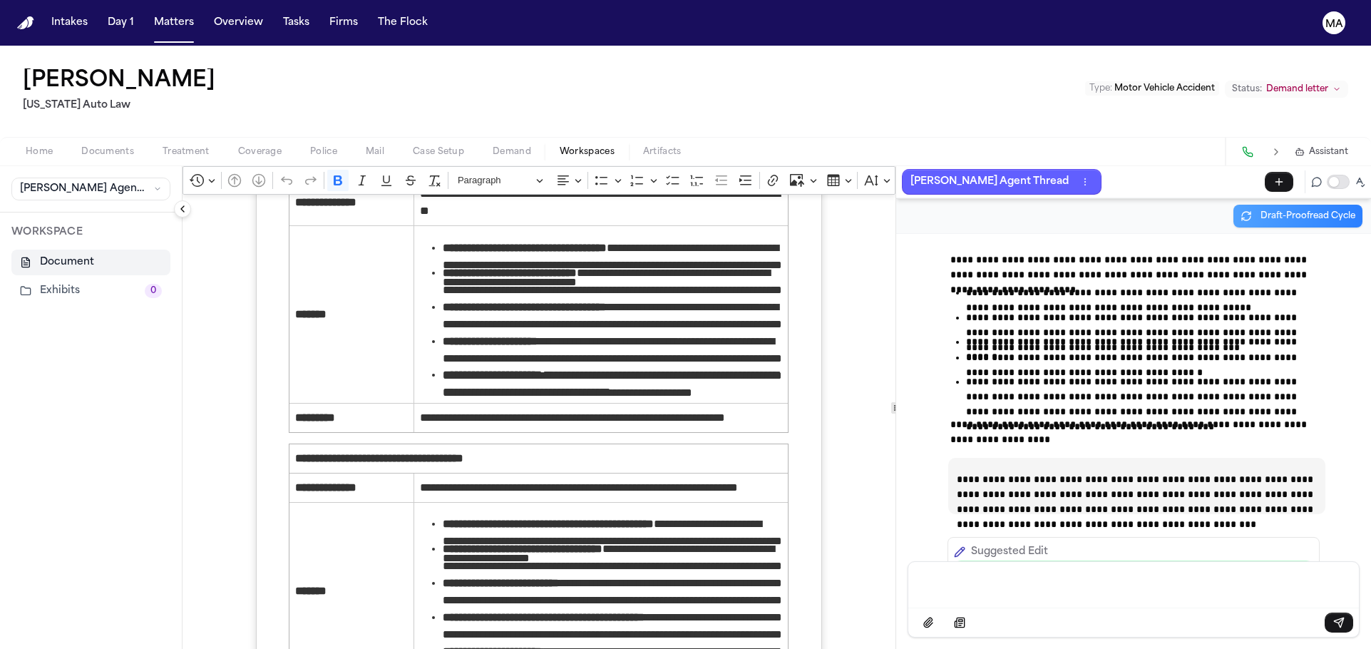
scroll to position [3303, 0]
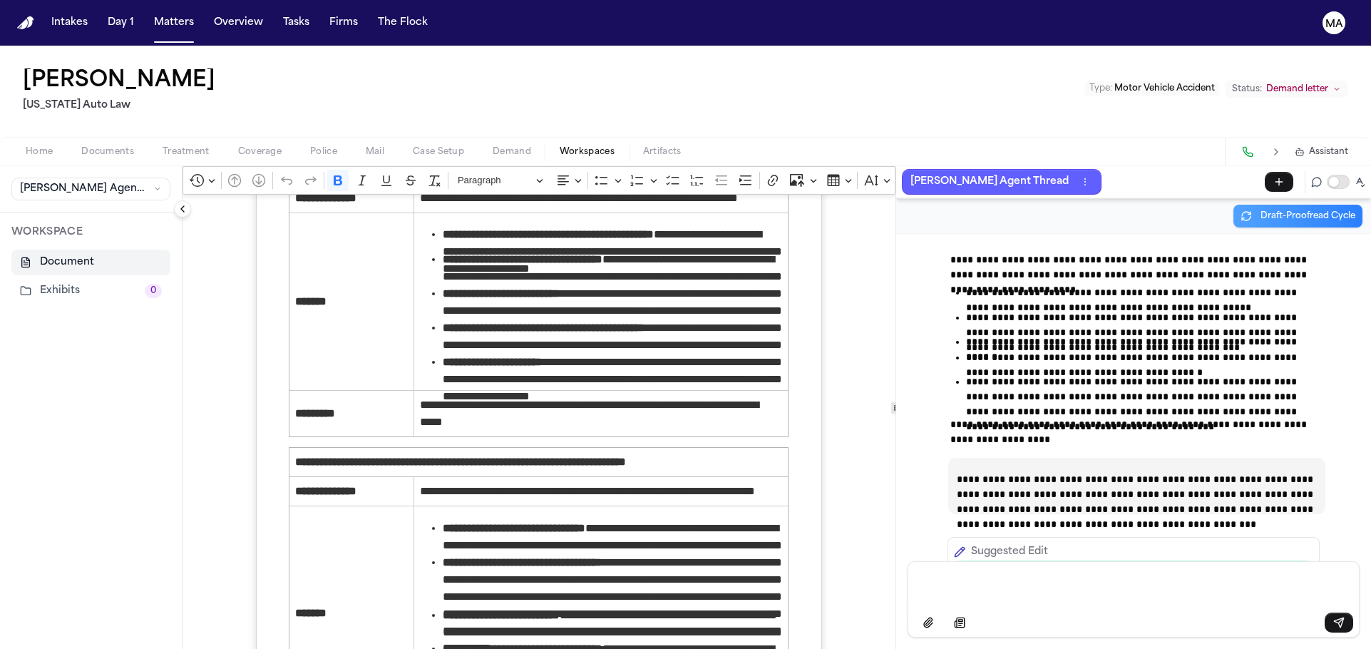
click at [1012, 599] on div "Message input" at bounding box center [1133, 583] width 433 height 43
drag, startPoint x: 1124, startPoint y: 591, endPoint x: 872, endPoint y: 585, distance: 252.4
click at [907, 585] on div "**********" at bounding box center [1133, 599] width 452 height 76
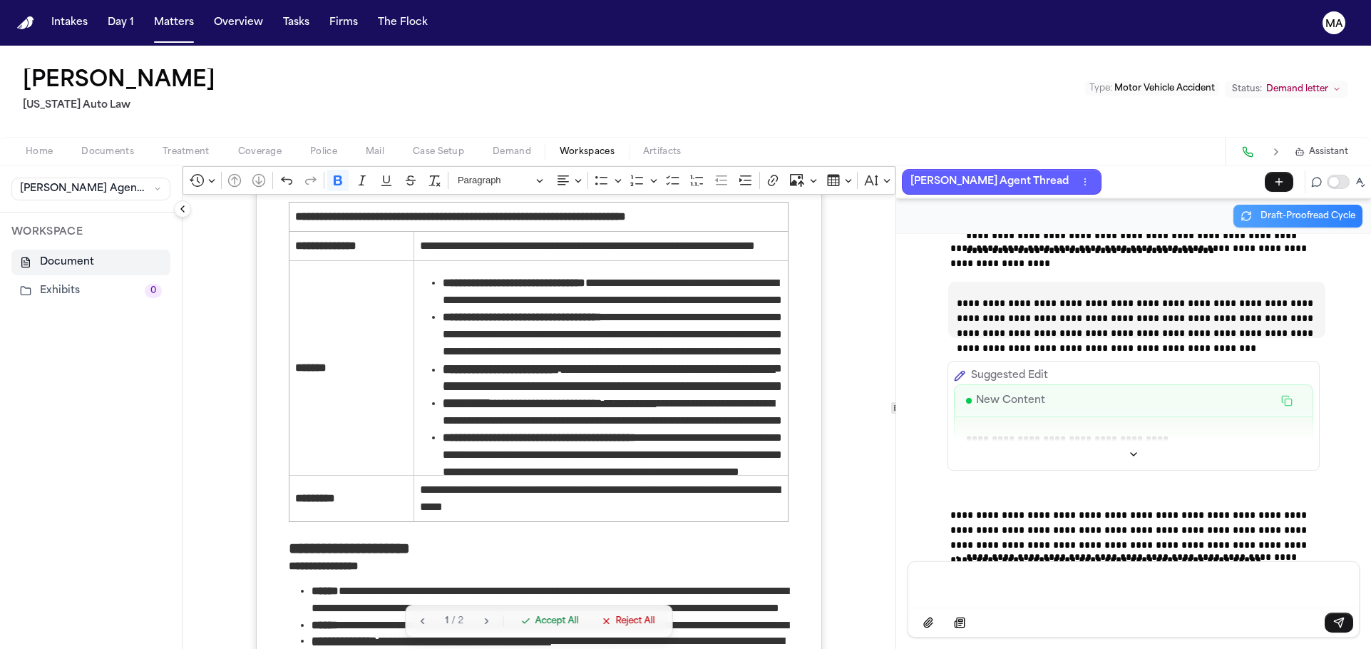
scroll to position [3578, 0]
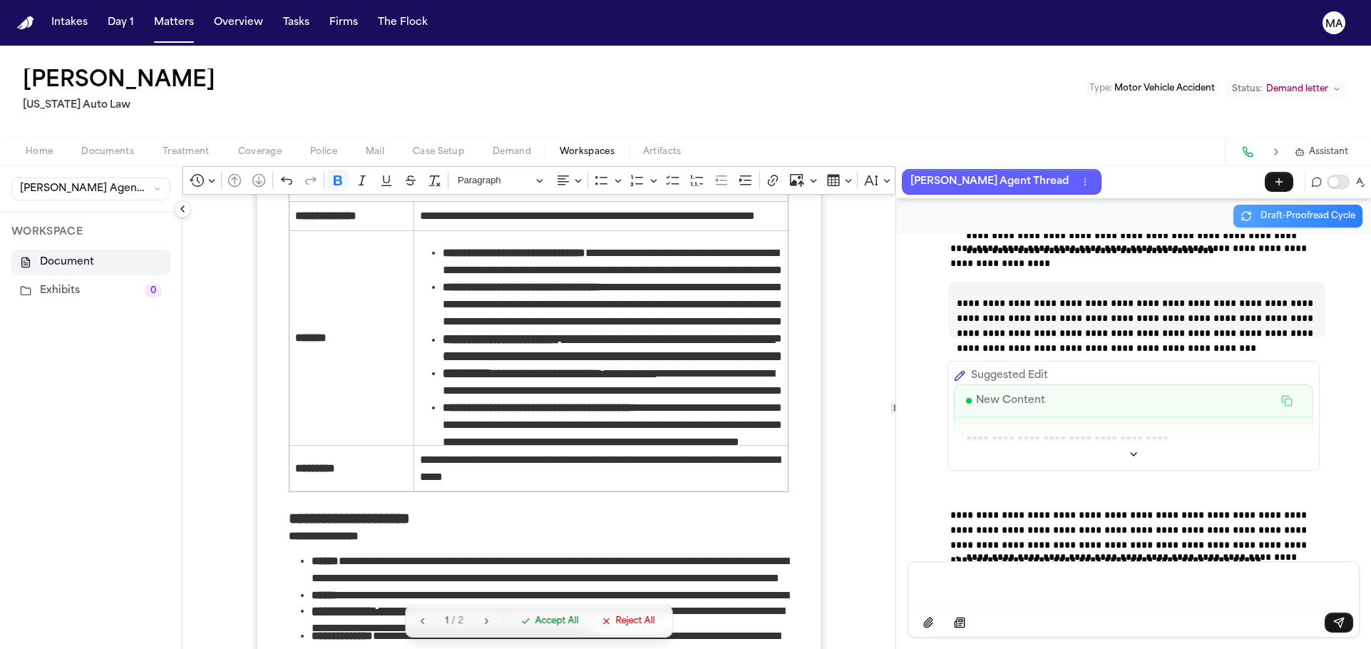
click at [1001, 586] on div "Message input" at bounding box center [1133, 583] width 433 height 43
click at [512, 631] on button "Accept All" at bounding box center [549, 621] width 75 height 20
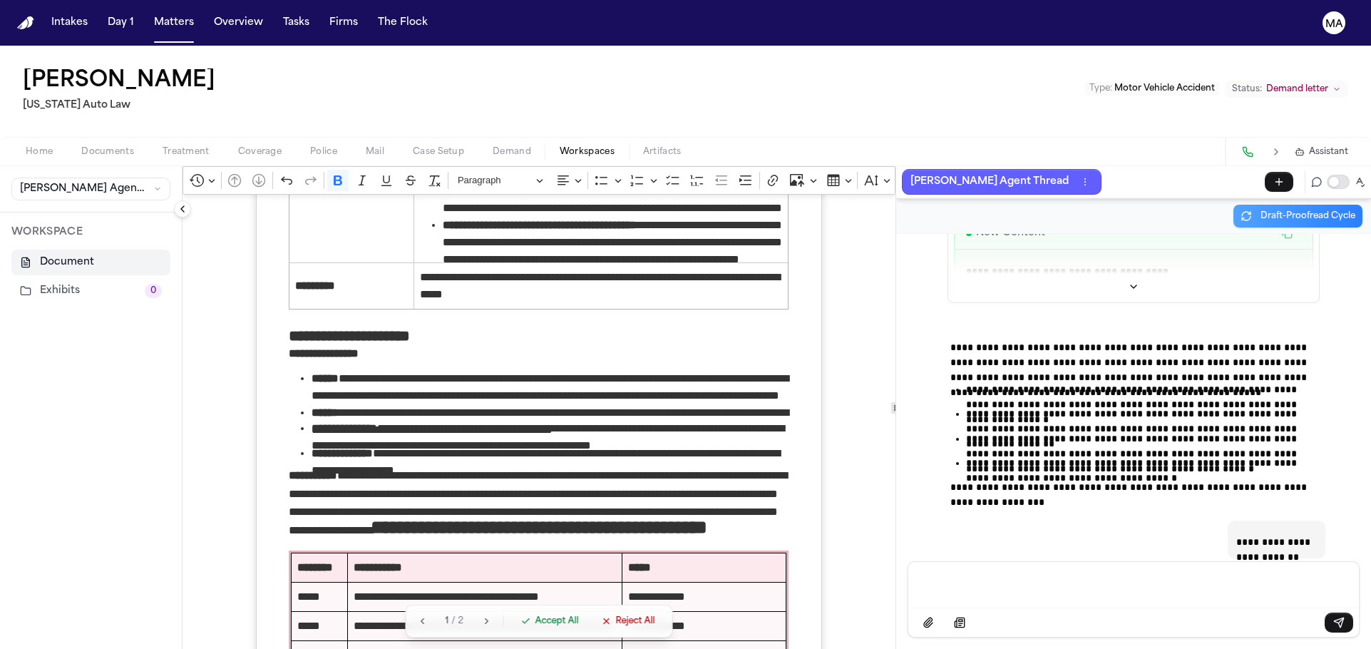
scroll to position [3836, 0]
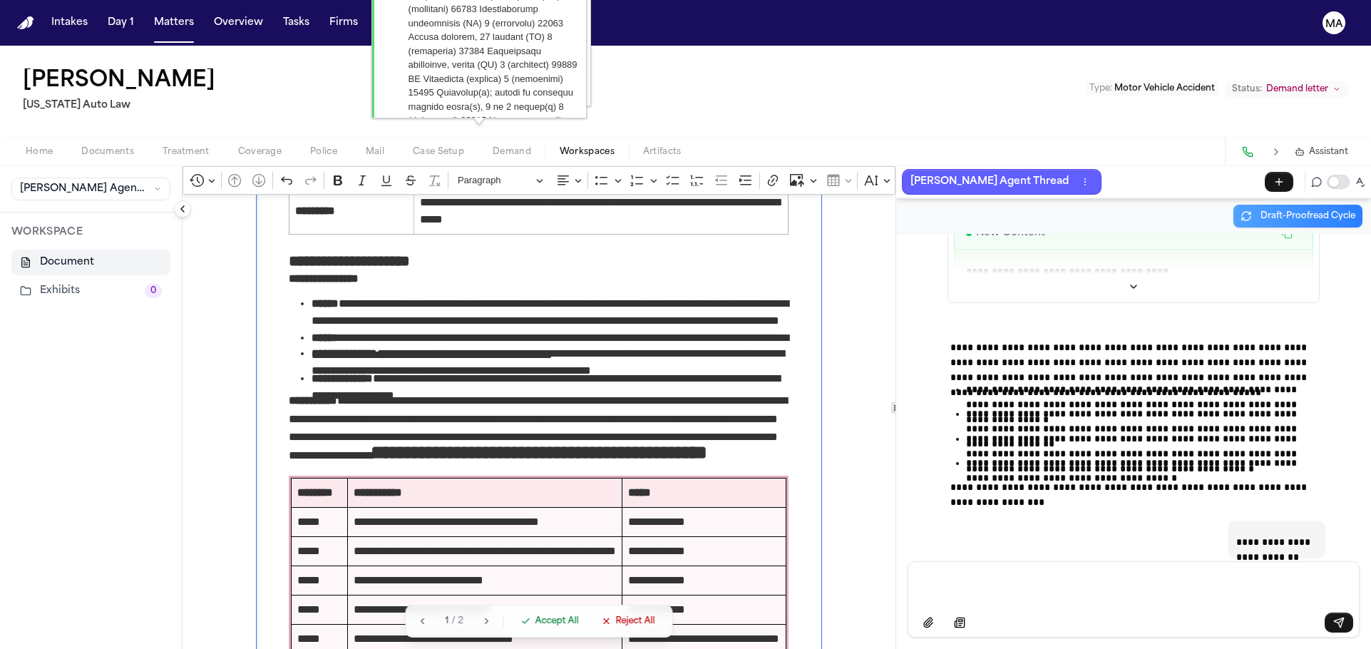
drag, startPoint x: 632, startPoint y: 599, endPoint x: 282, endPoint y: 514, distance: 360.1
drag, startPoint x: 322, startPoint y: 133, endPoint x: 645, endPoint y: 602, distance: 569.5
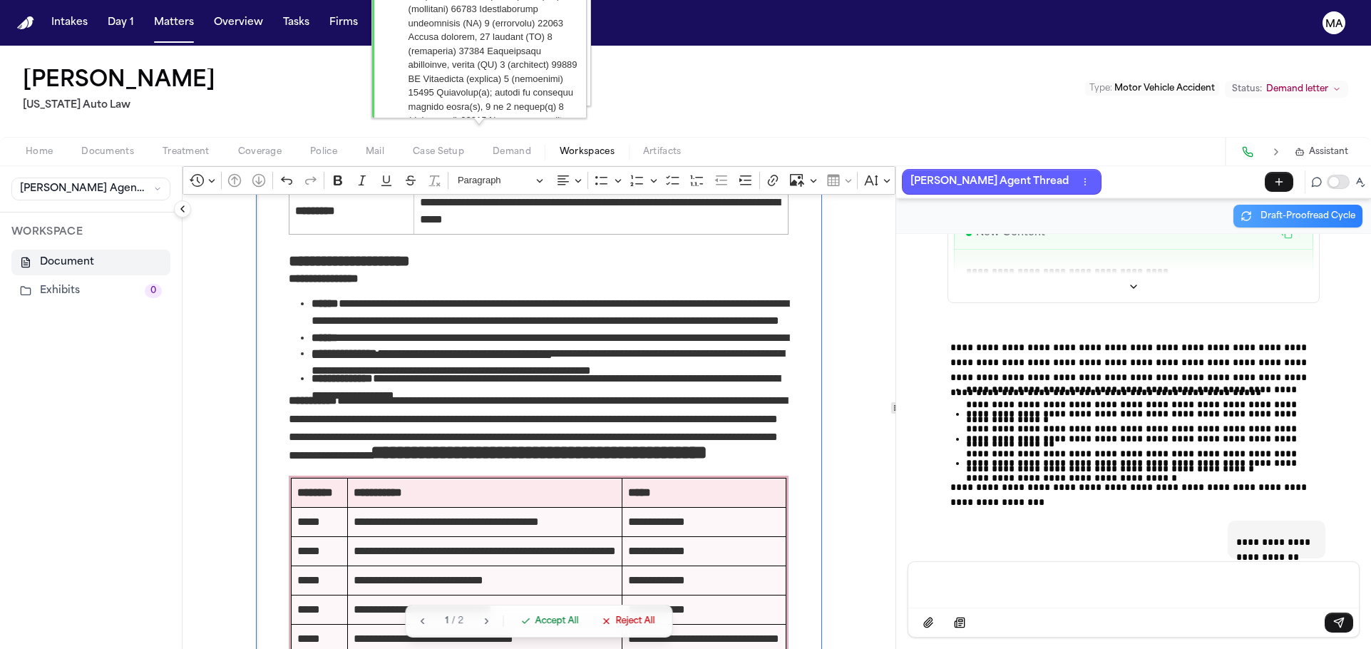
copy span "**********"
drag, startPoint x: 611, startPoint y: 597, endPoint x: 262, endPoint y: 581, distance: 349.6
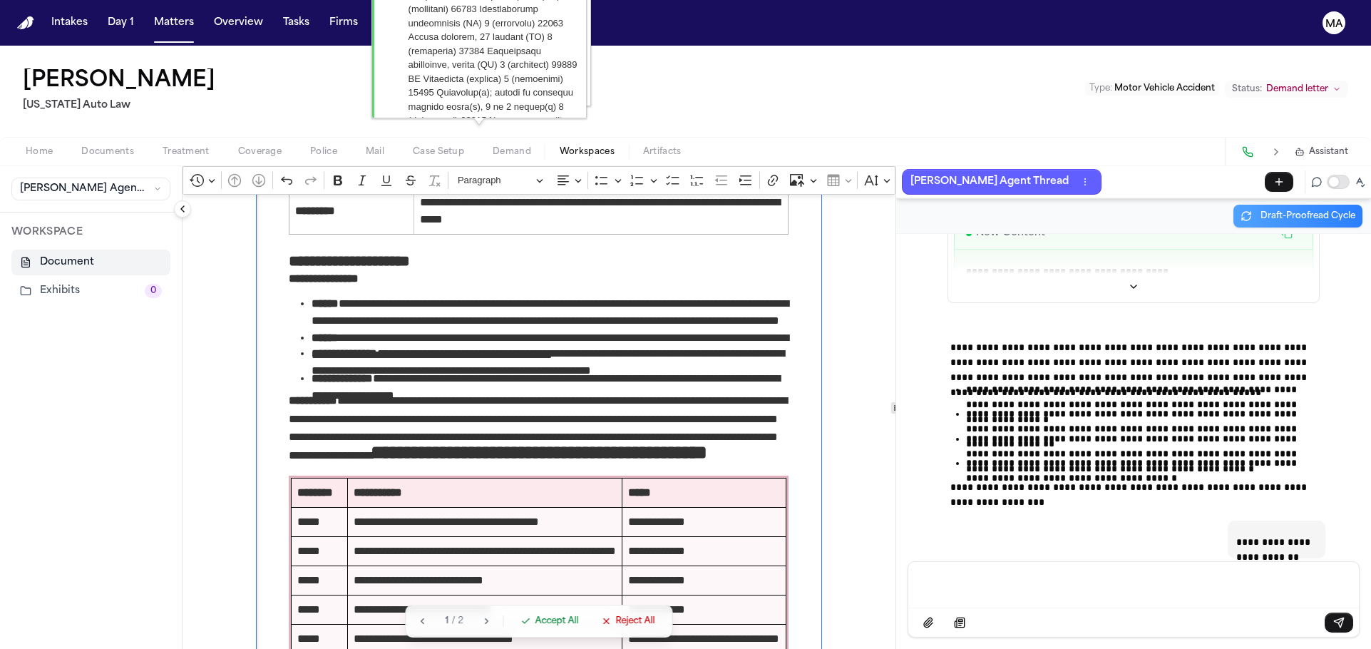
click at [977, 590] on p "Message input" at bounding box center [1133, 583] width 416 height 14
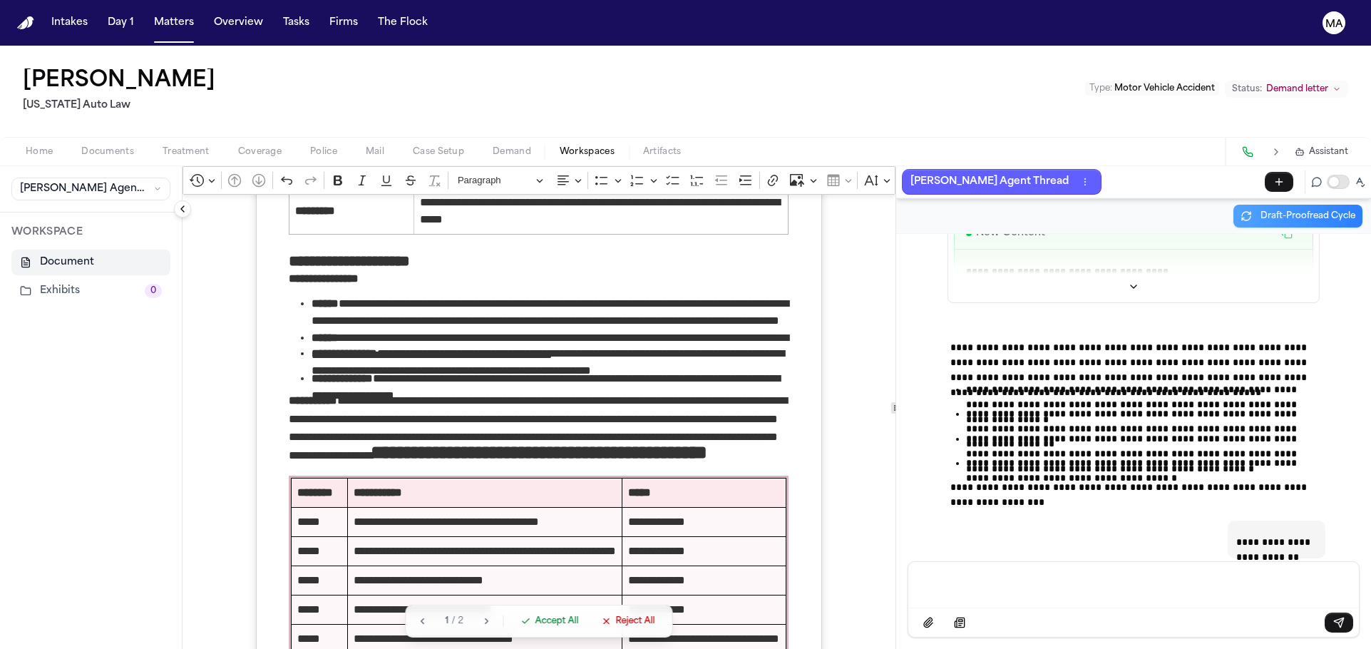
click at [1004, 590] on p "Message input" at bounding box center [1133, 583] width 416 height 14
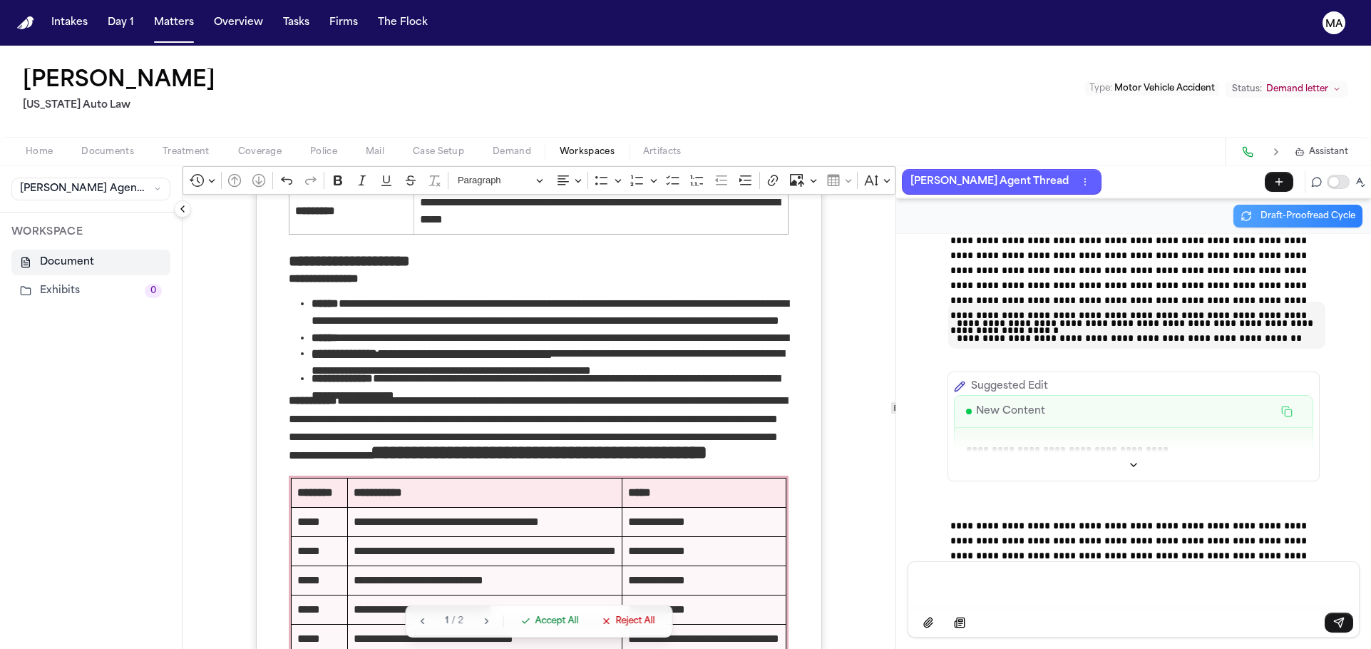
scroll to position [36564, 0]
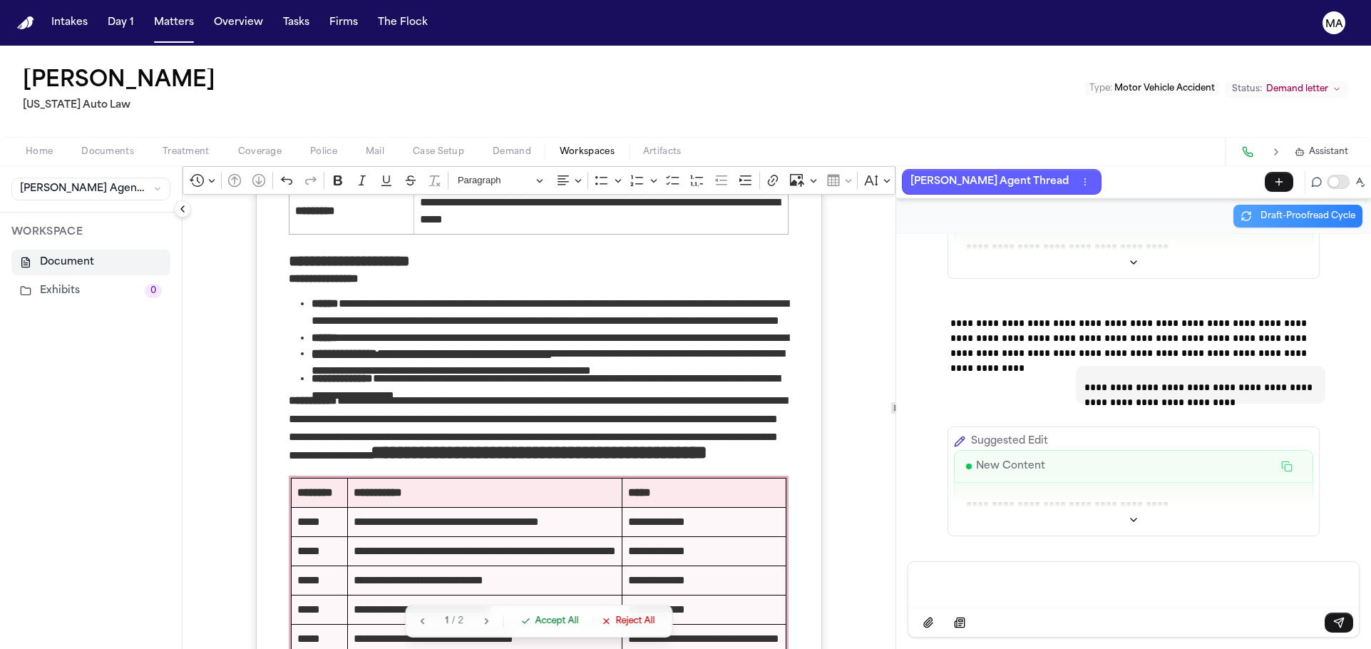
scroll to position [36219, 0]
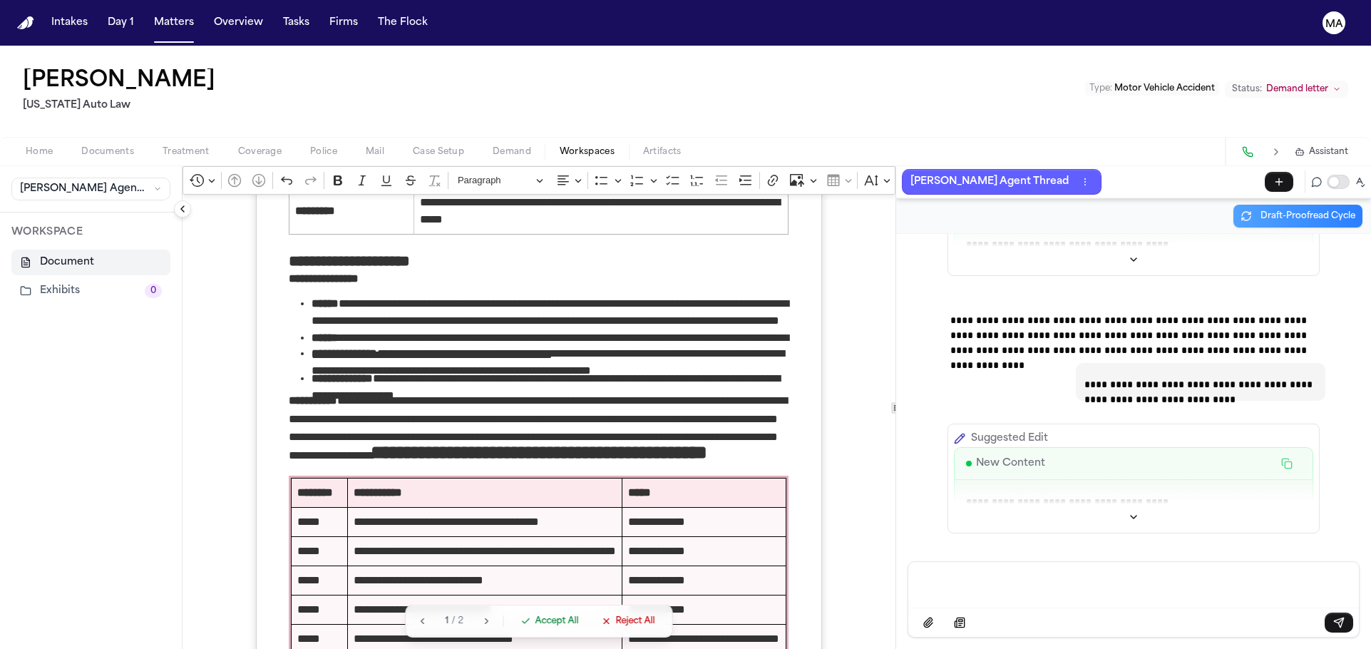
click at [1026, 600] on div "Message input" at bounding box center [1133, 583] width 433 height 43
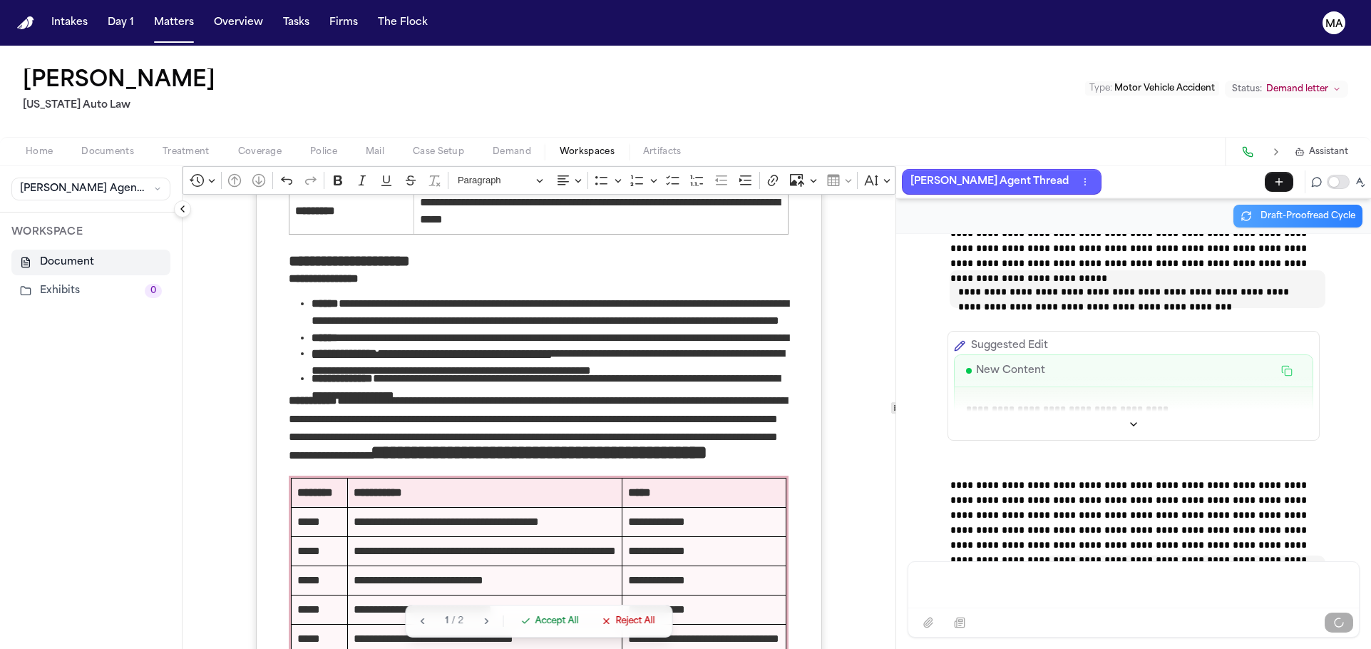
scroll to position [36872, 0]
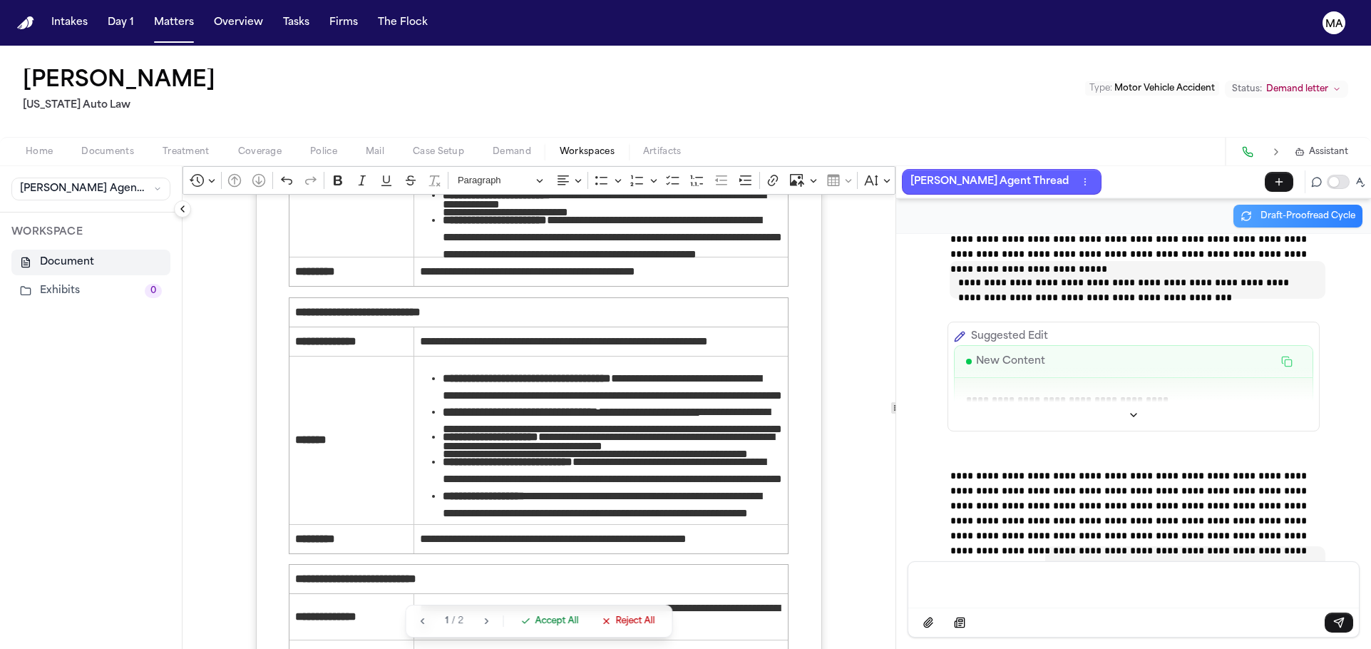
scroll to position [2699, 0]
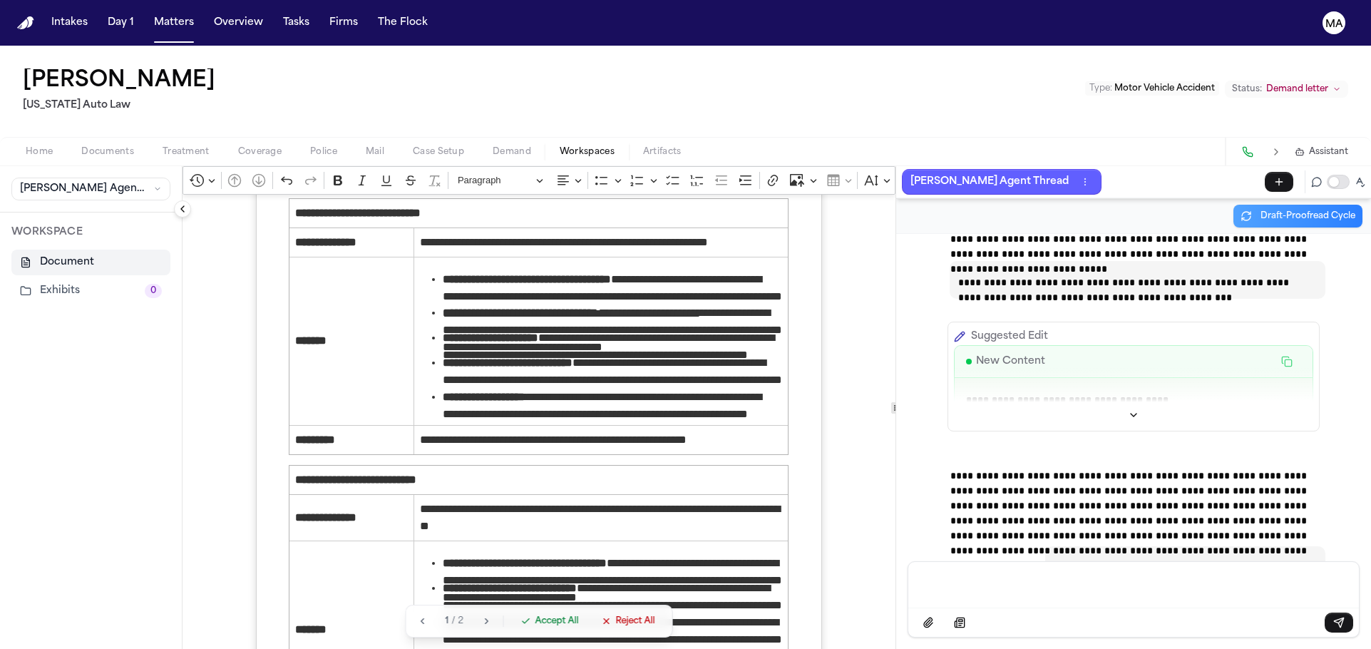
click at [1094, 590] on p "Message input" at bounding box center [1133, 583] width 416 height 14
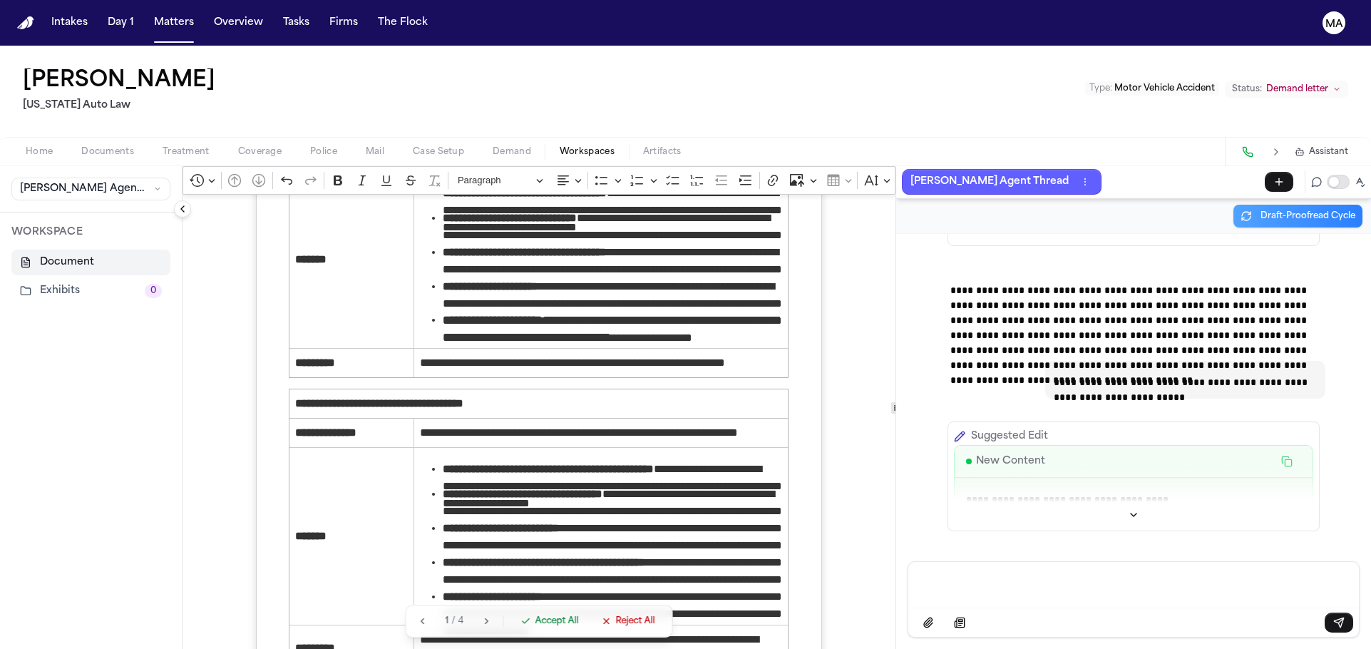
scroll to position [2930, 0]
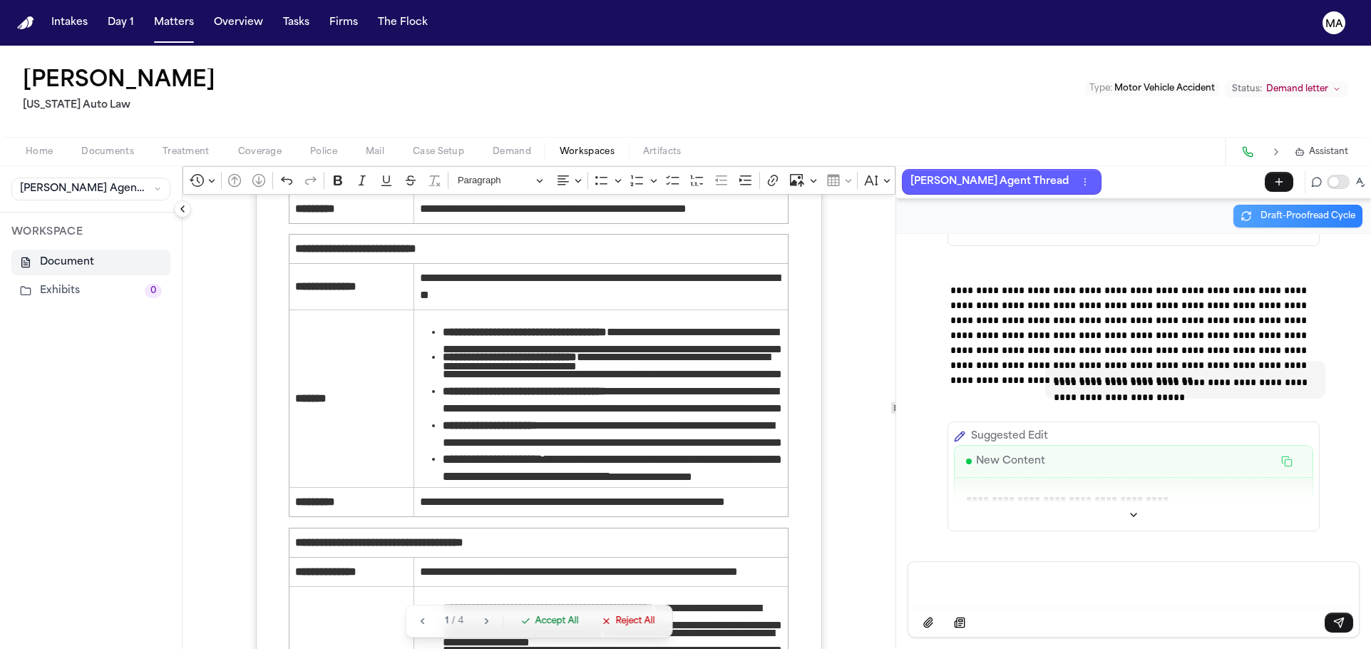
click at [1026, 583] on div "Message input" at bounding box center [1133, 583] width 433 height 43
click at [1029, 590] on p "Message input" at bounding box center [1133, 583] width 416 height 14
click at [535, 627] on span "Accept All" at bounding box center [556, 620] width 43 height 11
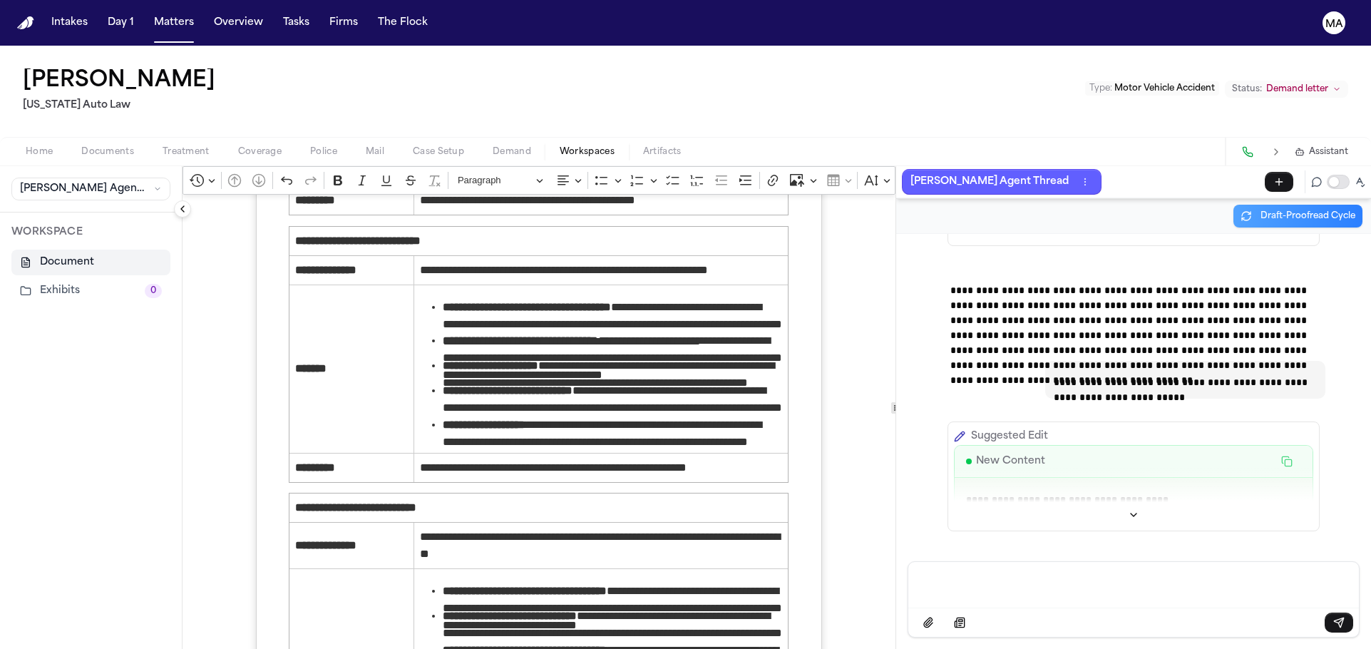
scroll to position [2774, 0]
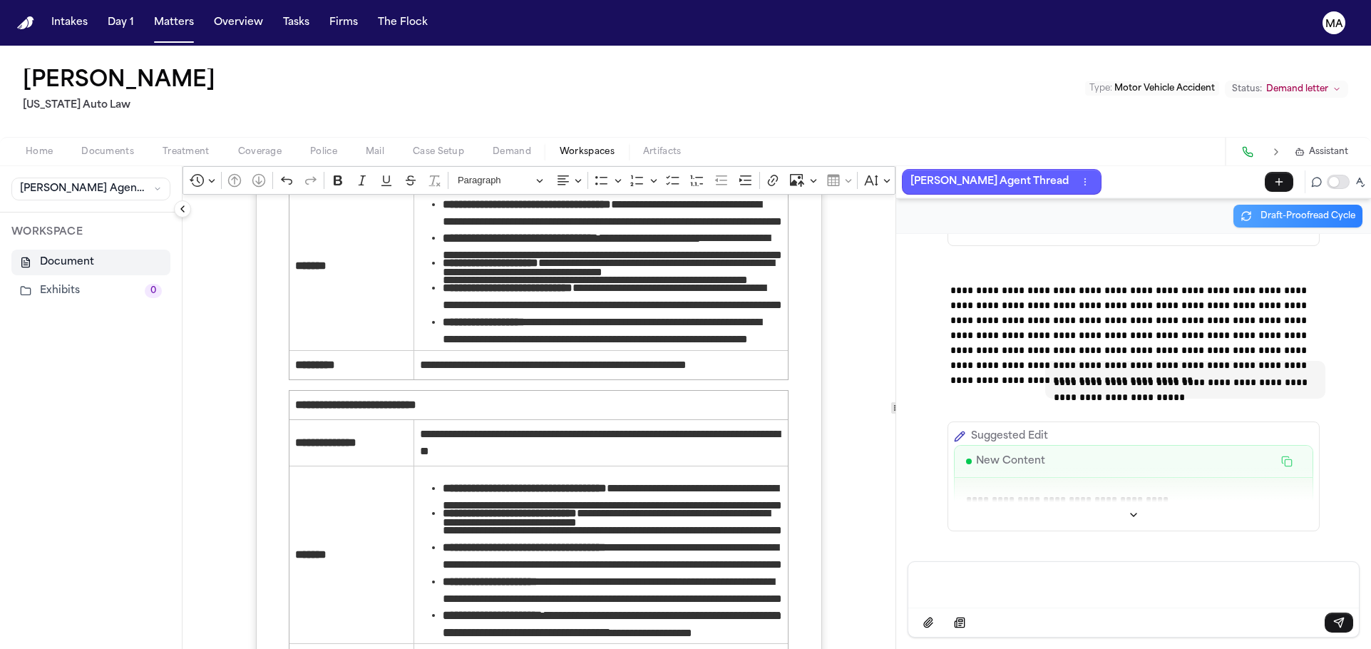
click at [952, 590] on p "Message input" at bounding box center [1133, 583] width 416 height 14
click at [977, 590] on p "Message input" at bounding box center [1133, 583] width 416 height 14
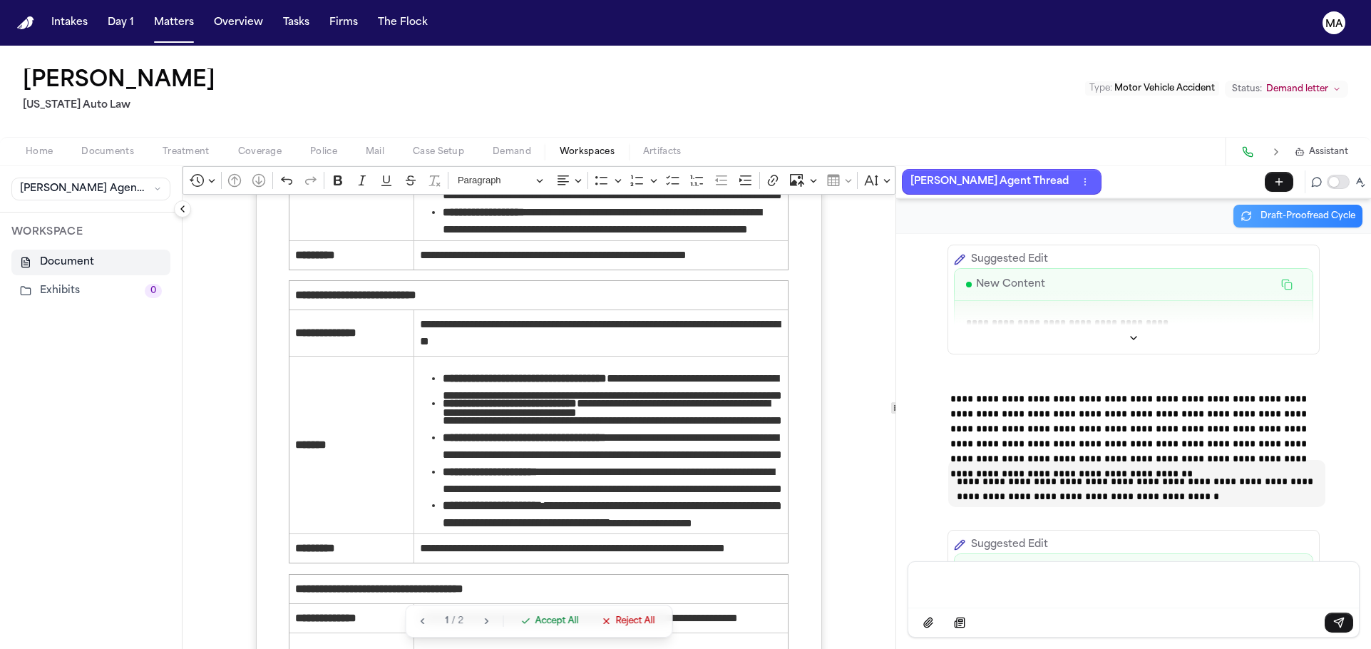
scroll to position [3012, 0]
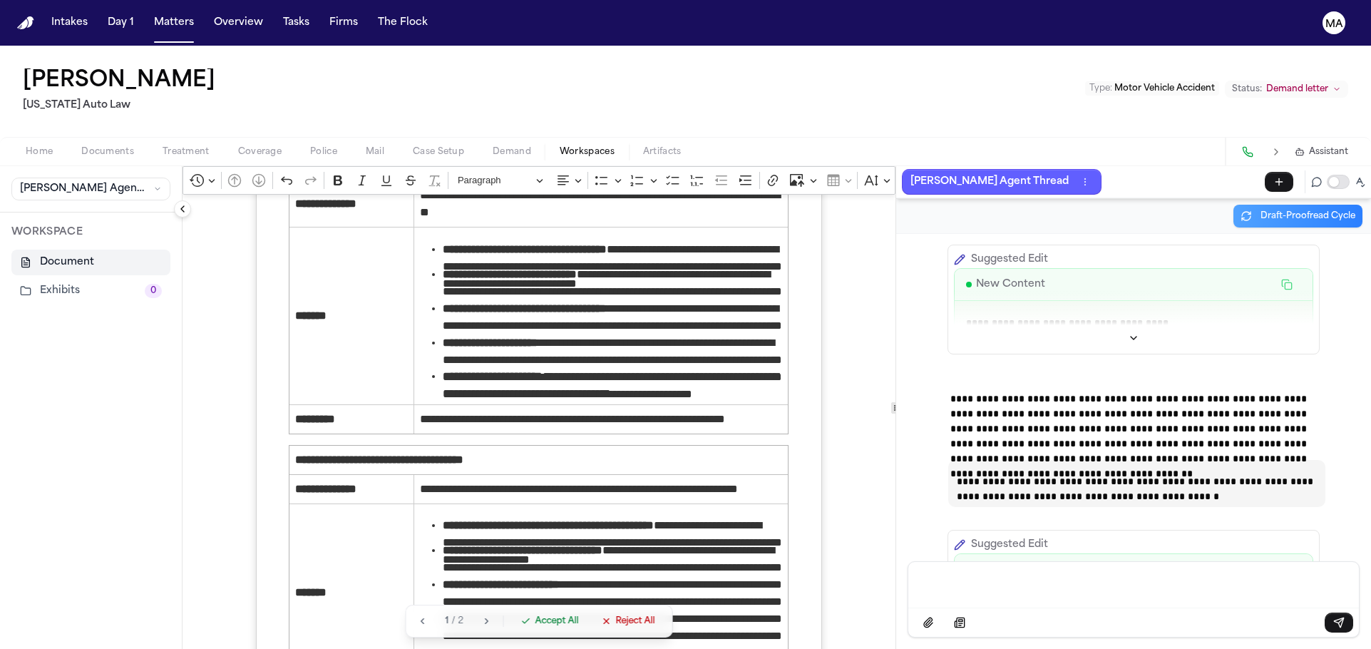
click at [535, 627] on span "Accept All" at bounding box center [556, 620] width 43 height 11
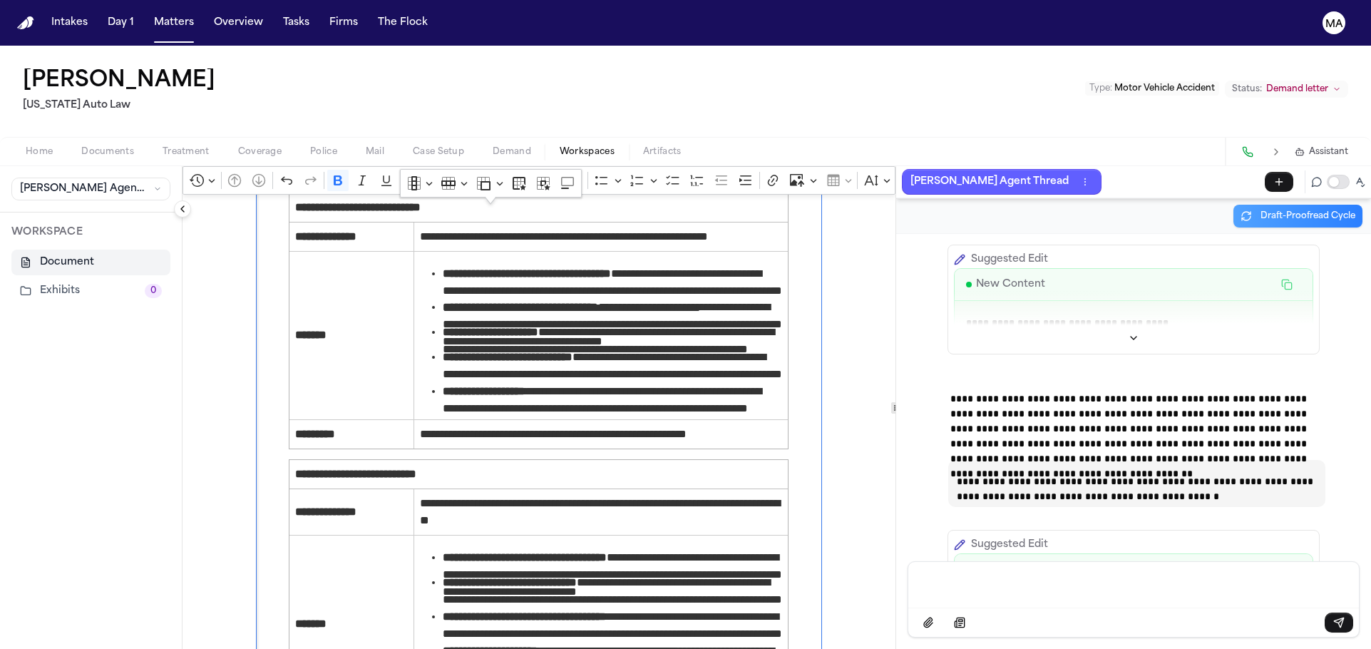
drag, startPoint x: 236, startPoint y: 210, endPoint x: 654, endPoint y: 575, distance: 554.2
copy span "**********"
drag, startPoint x: 609, startPoint y: 232, endPoint x: 361, endPoint y: 232, distance: 247.4
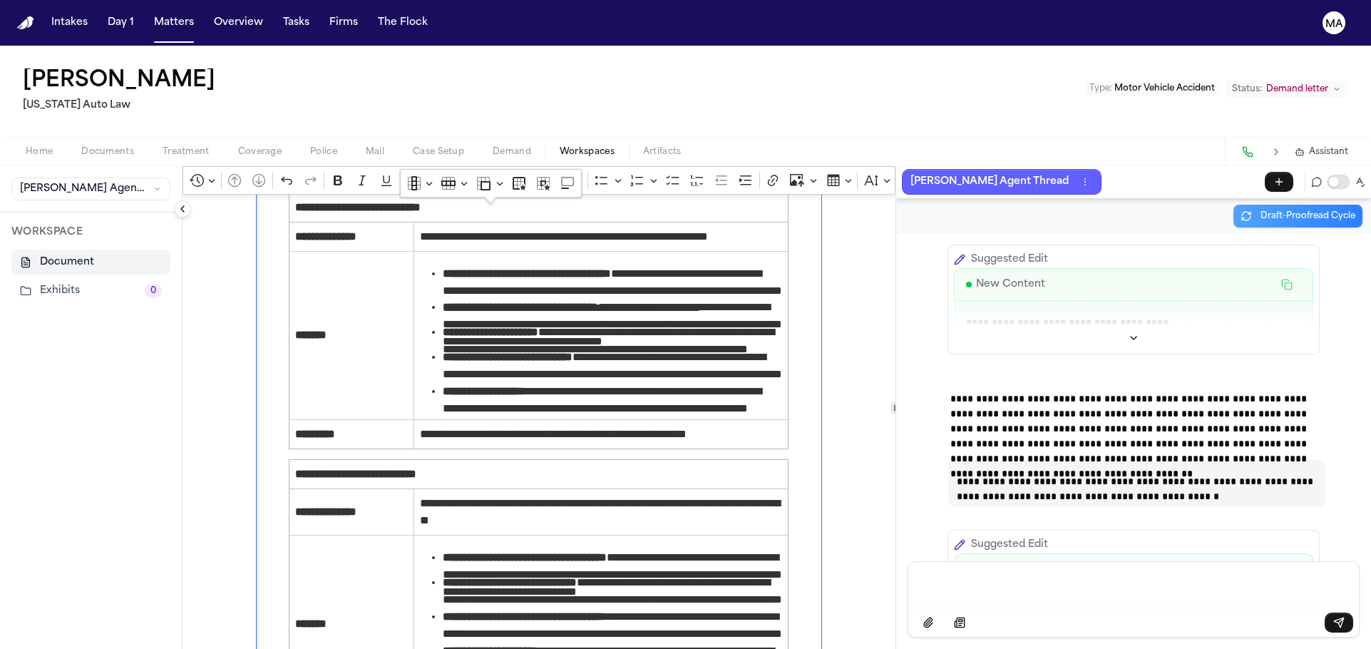
copy span "**********"
drag, startPoint x: 369, startPoint y: 260, endPoint x: 611, endPoint y: 531, distance: 363.0
copy ul "**********"
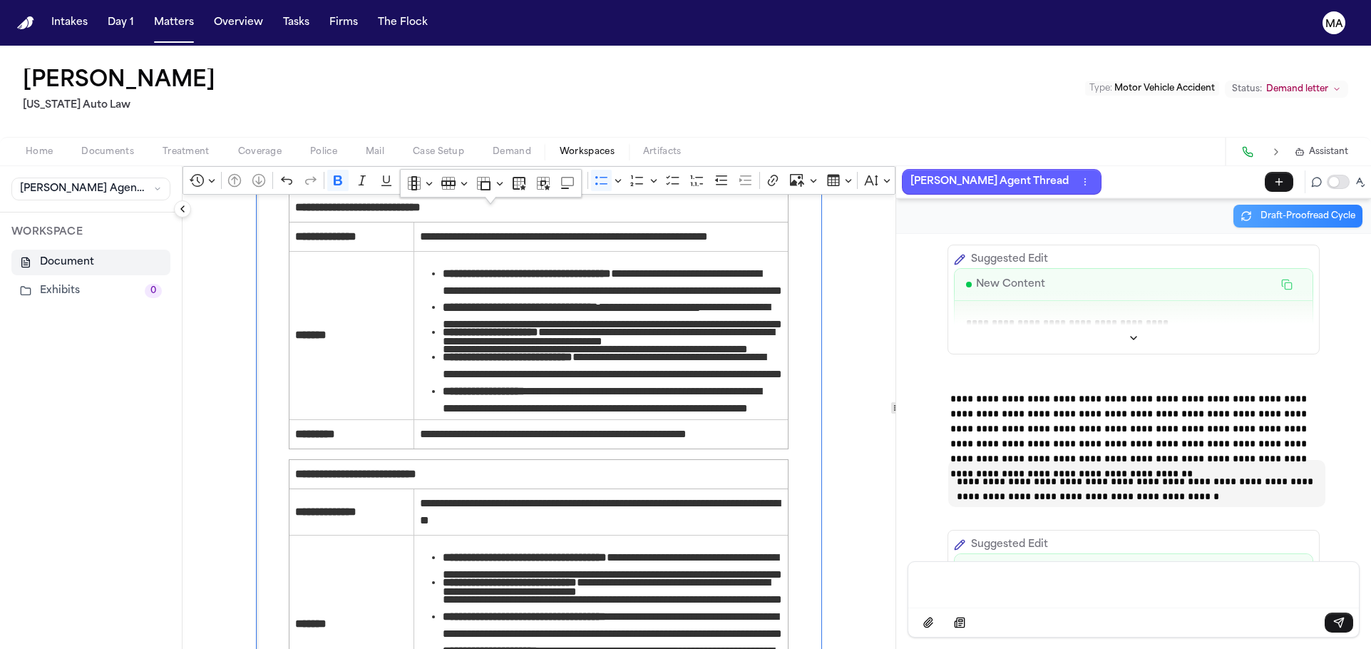
scroll to position [2963, 0]
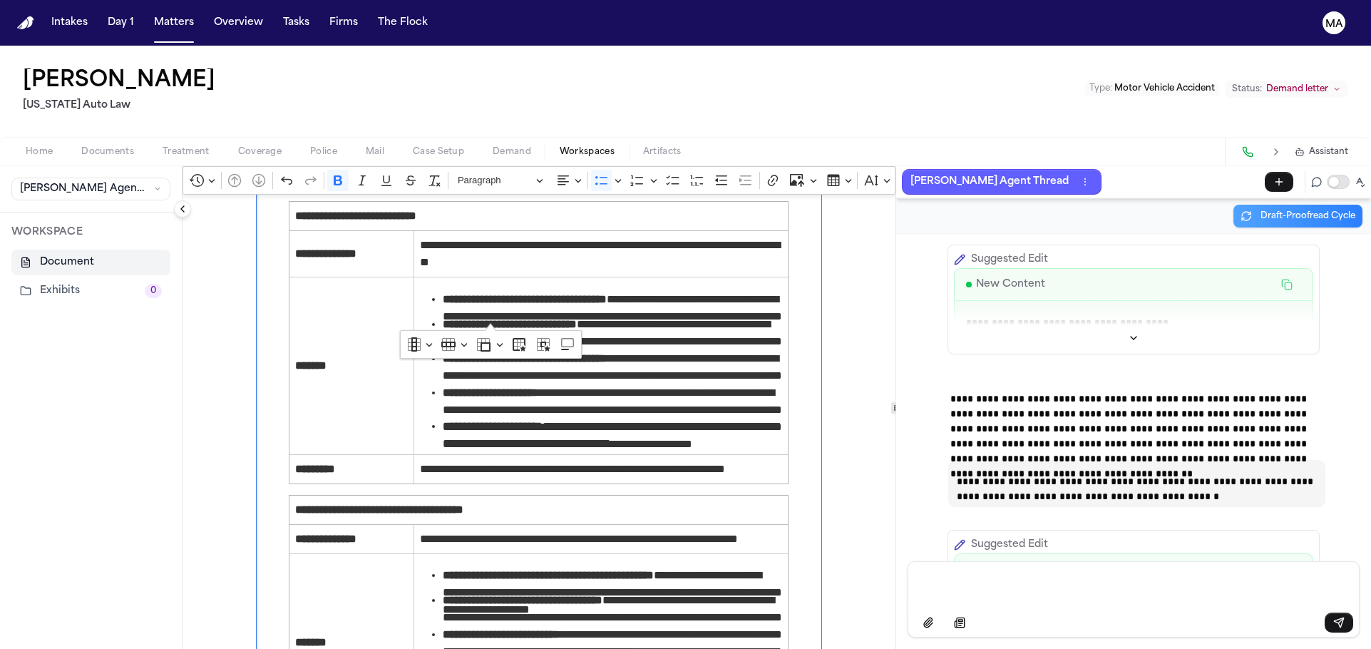
click at [1049, 599] on div "Message input" at bounding box center [1133, 583] width 433 height 43
click at [1049, 601] on div "Message input" at bounding box center [1133, 583] width 433 height 43
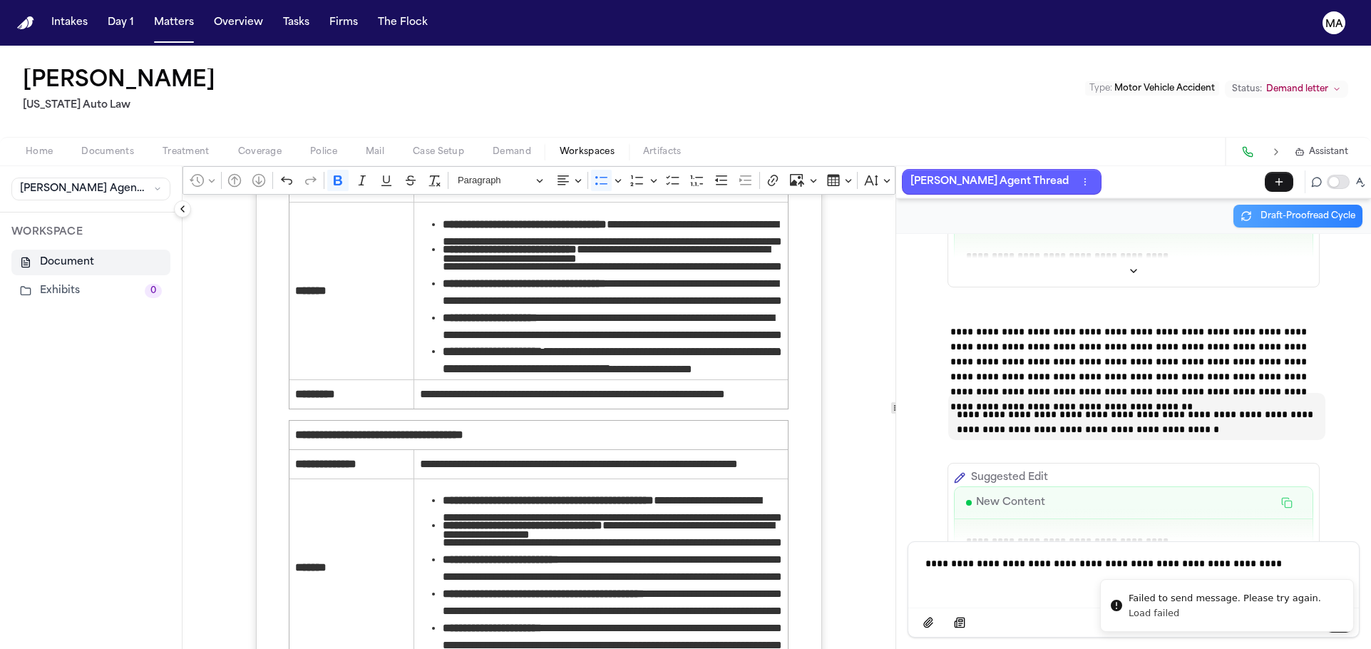
scroll to position [37234, 0]
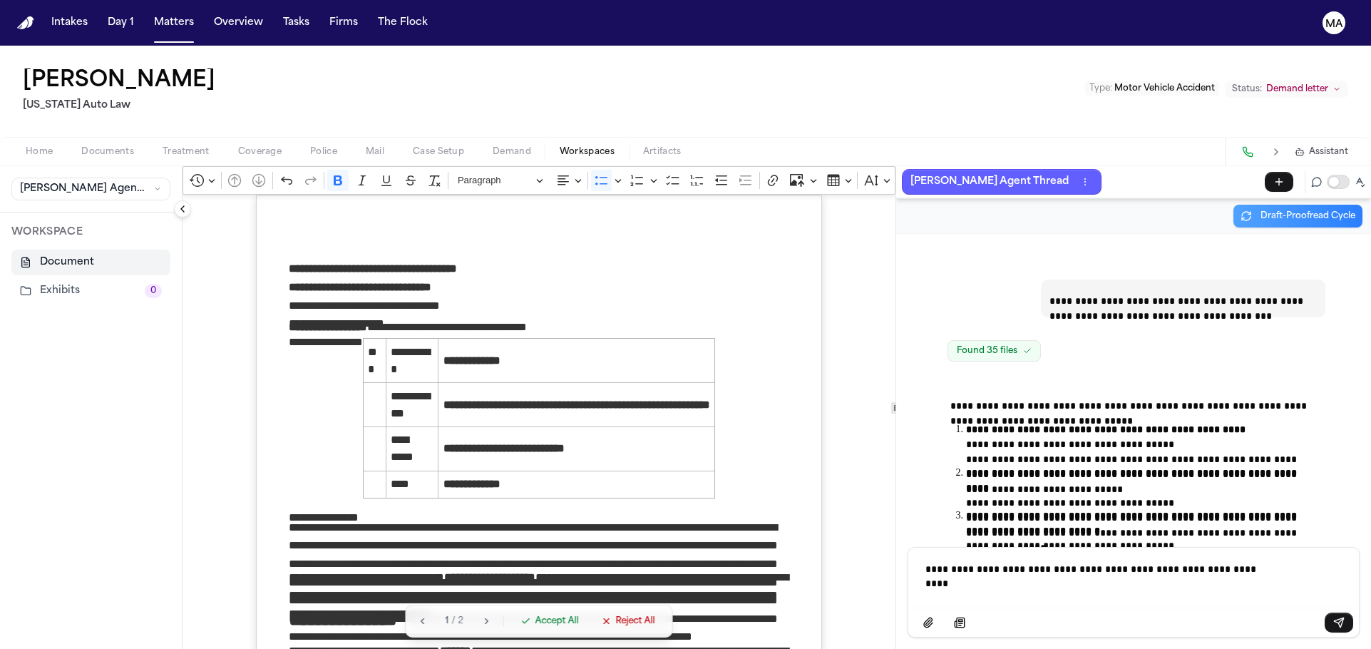
scroll to position [37234, 0]
